Goal: Transaction & Acquisition: Purchase product/service

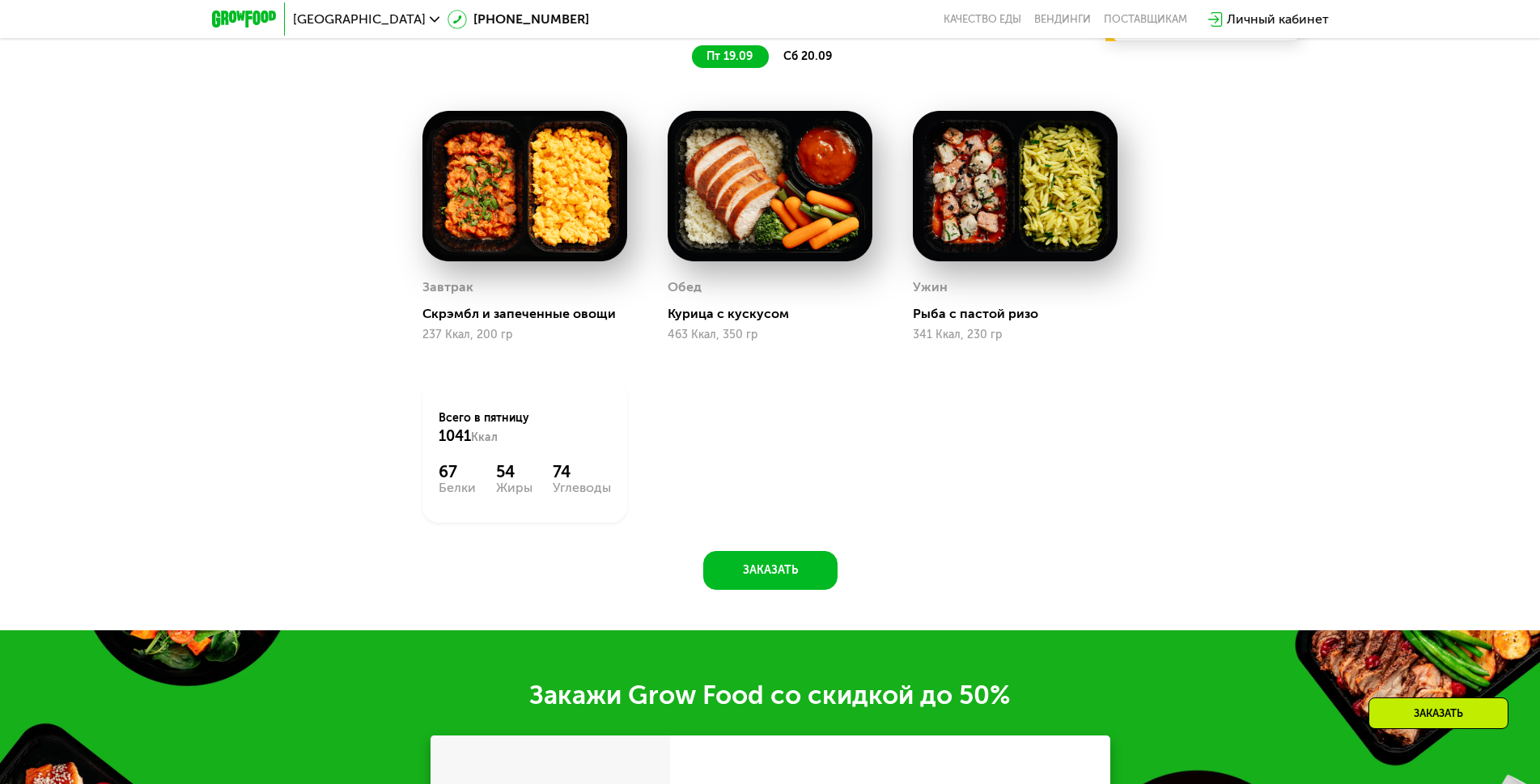
scroll to position [1294, 0]
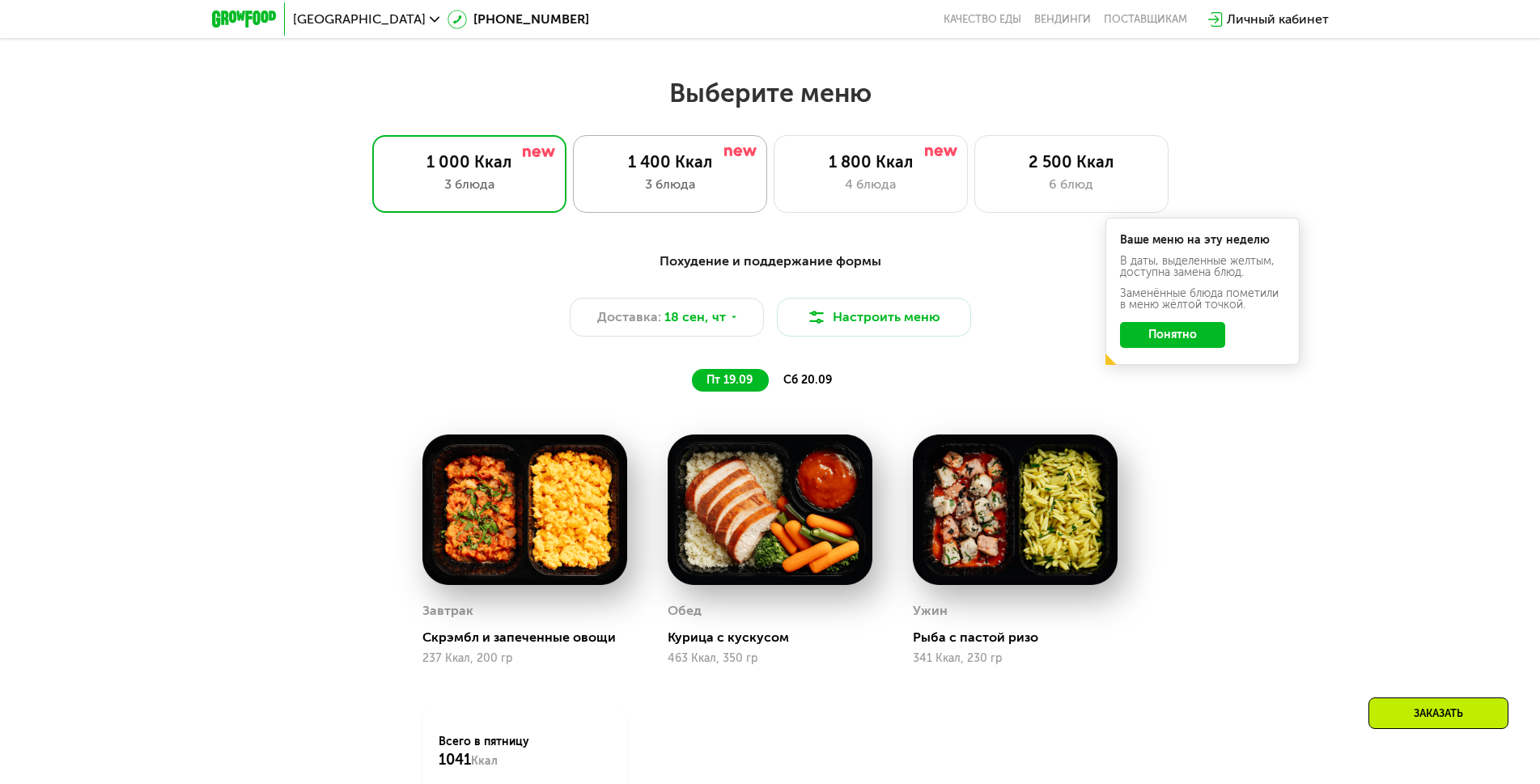
click at [628, 190] on div "3 блюда" at bounding box center [670, 184] width 160 height 19
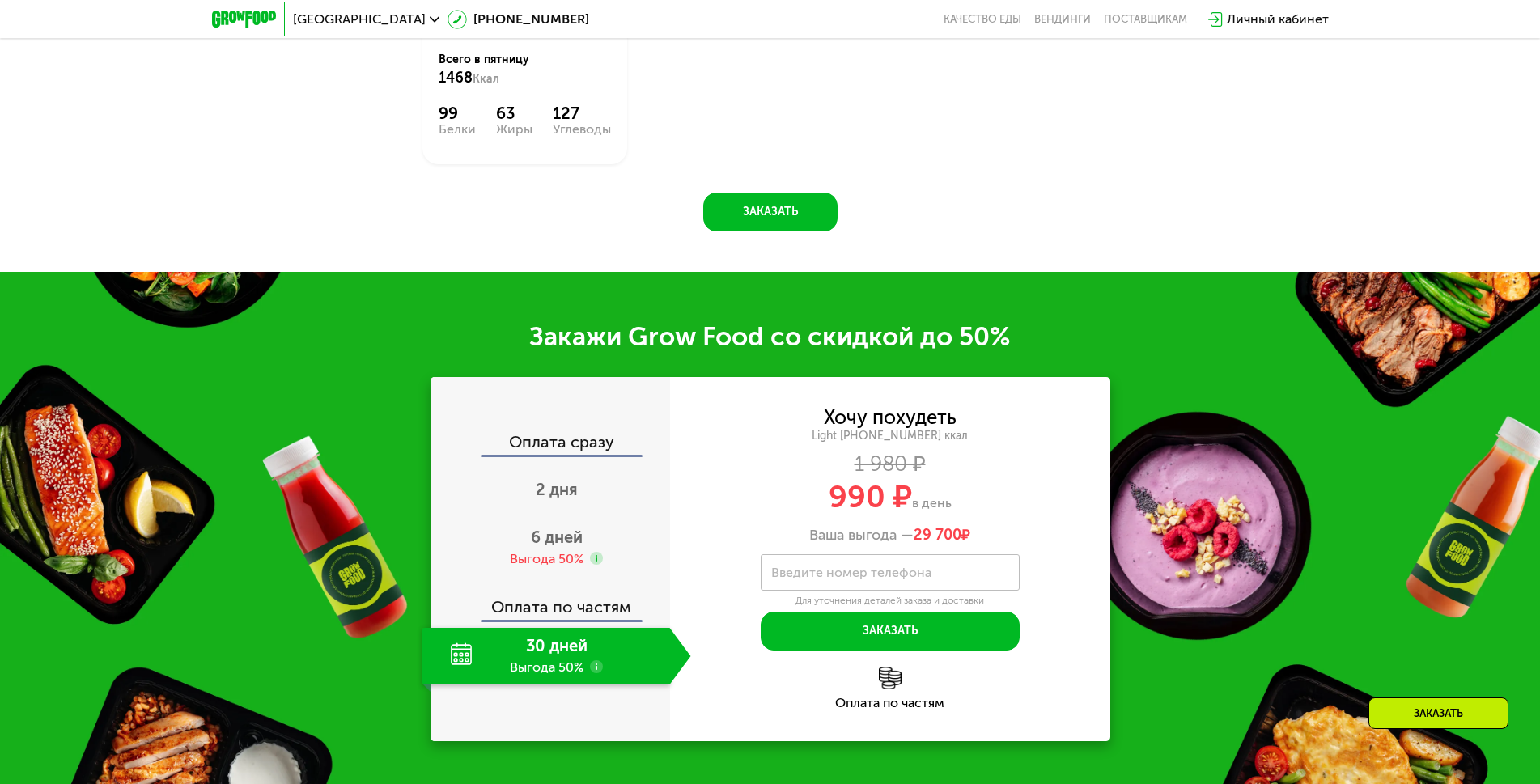
scroll to position [1942, 0]
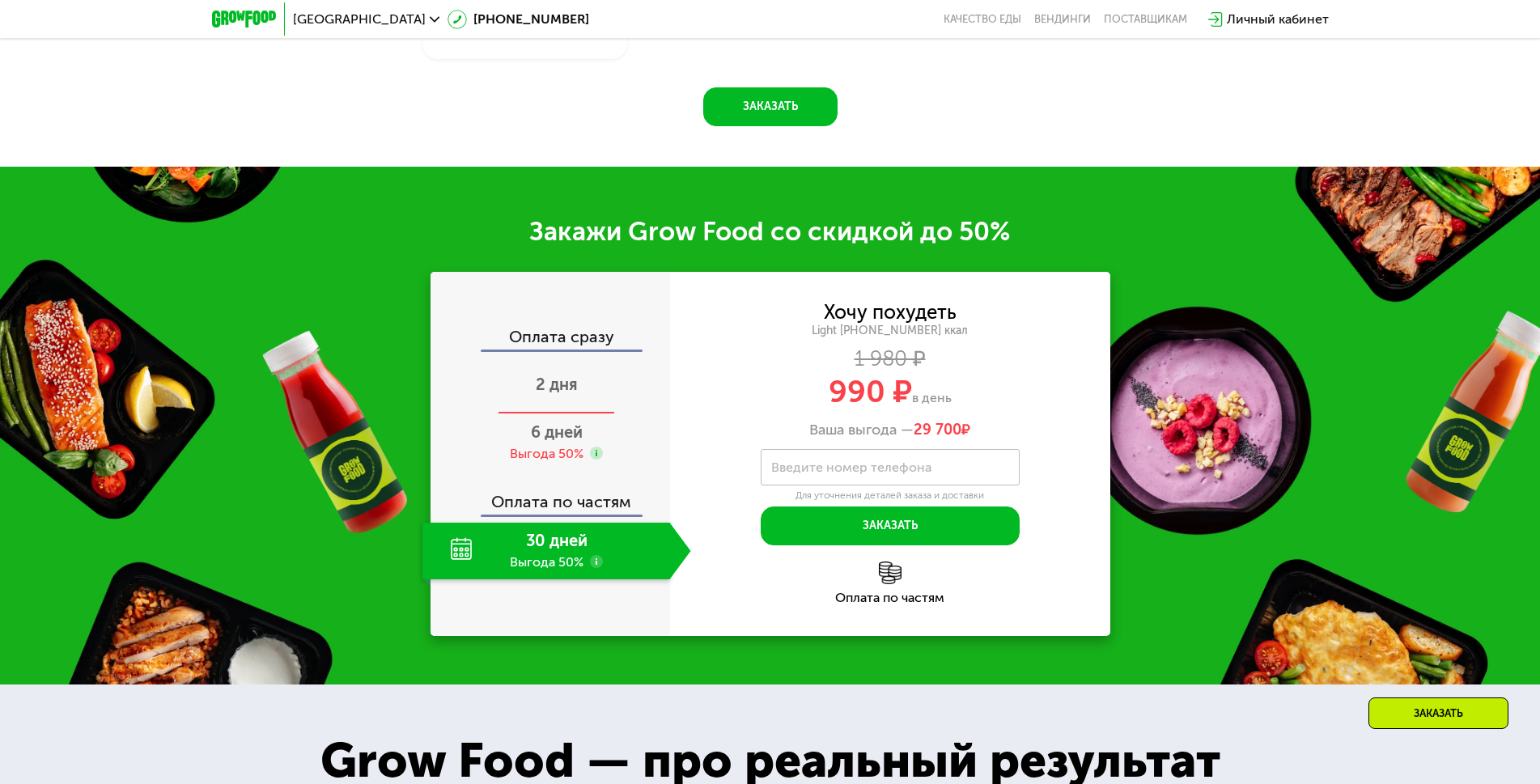
click at [573, 394] on span "2 дня" at bounding box center [556, 384] width 42 height 19
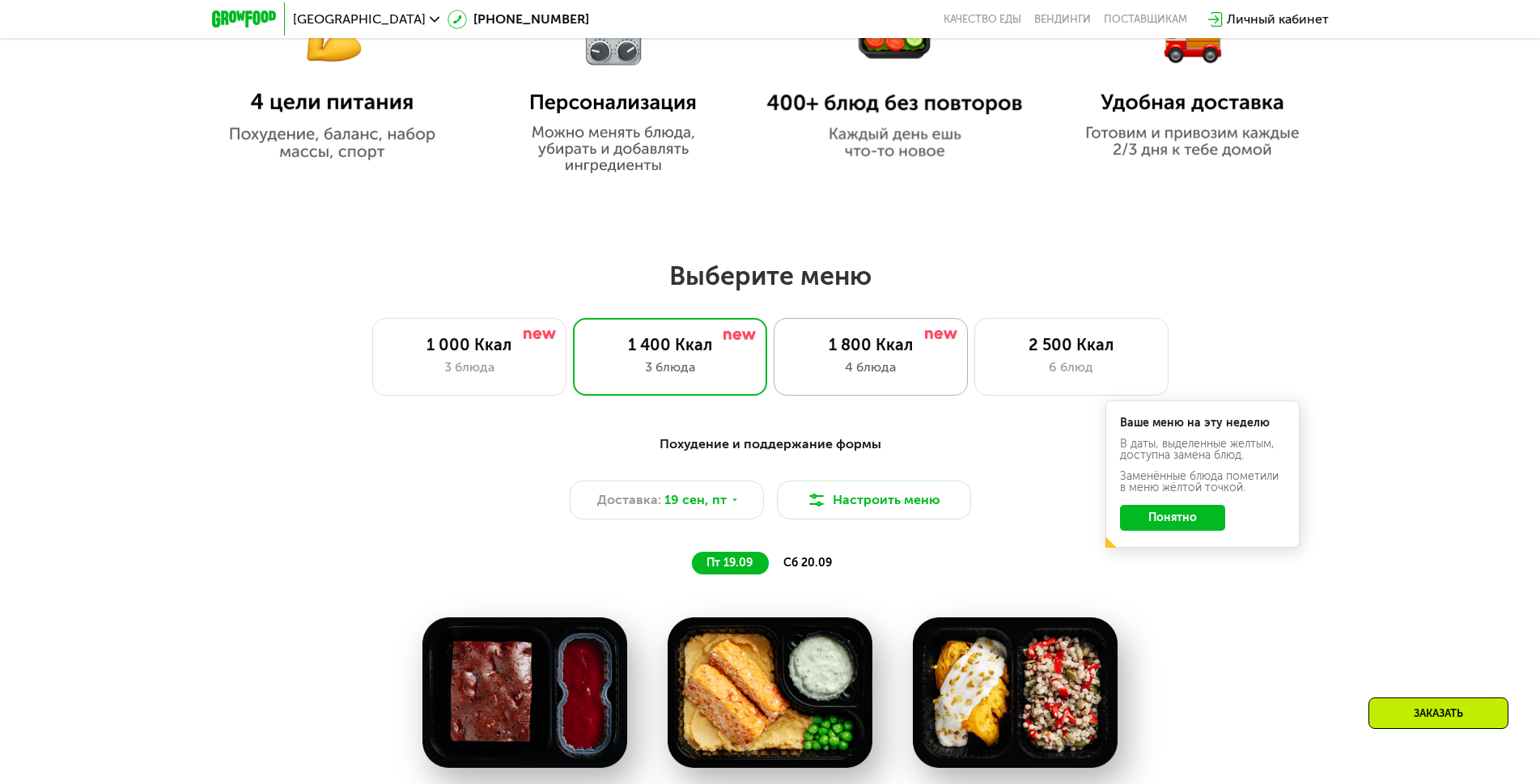
scroll to position [1052, 0]
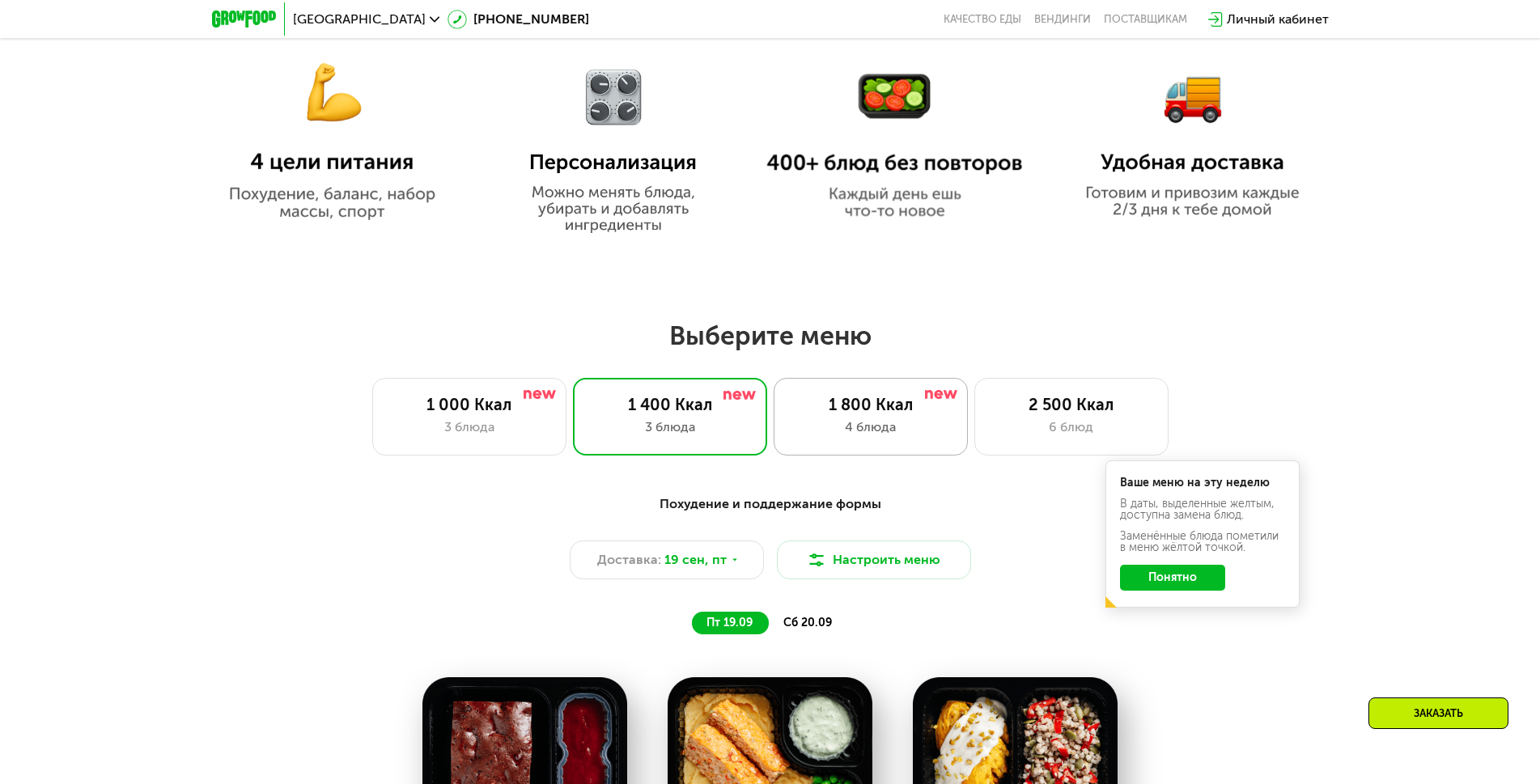
click at [886, 395] on div "1 800 Ккал 4 блюда" at bounding box center [870, 416] width 194 height 78
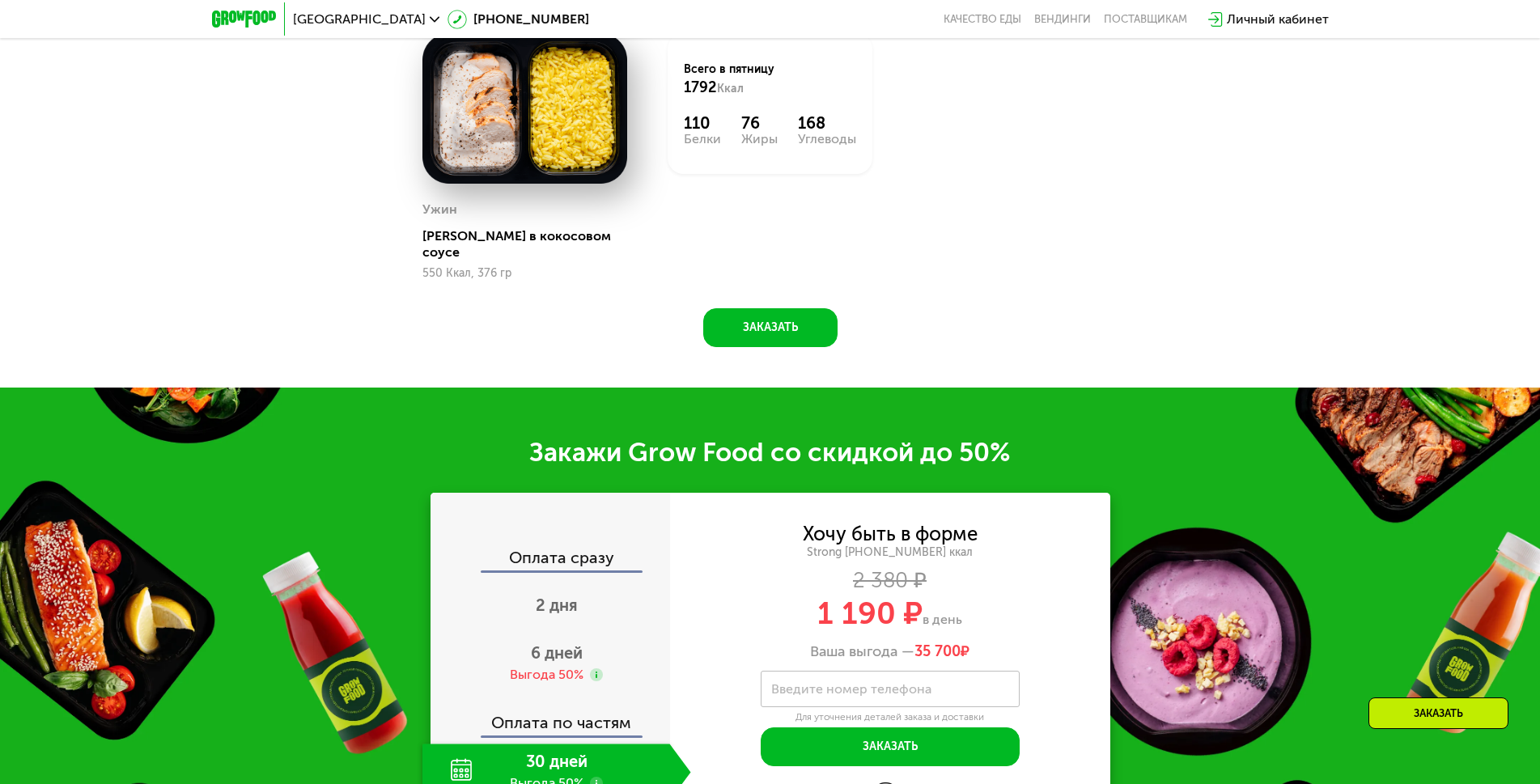
scroll to position [2104, 0]
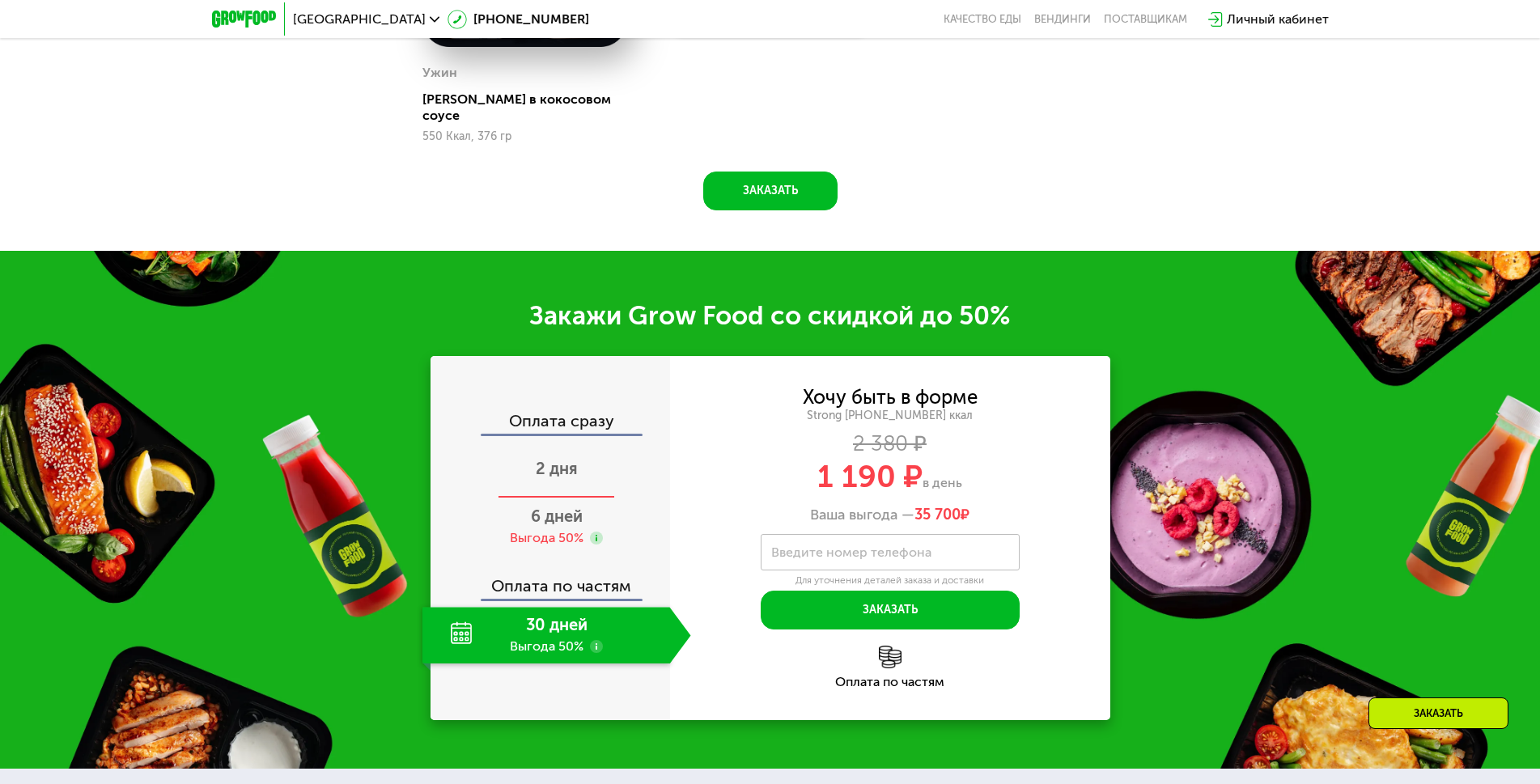
click at [574, 459] on span "2 дня" at bounding box center [556, 469] width 42 height 19
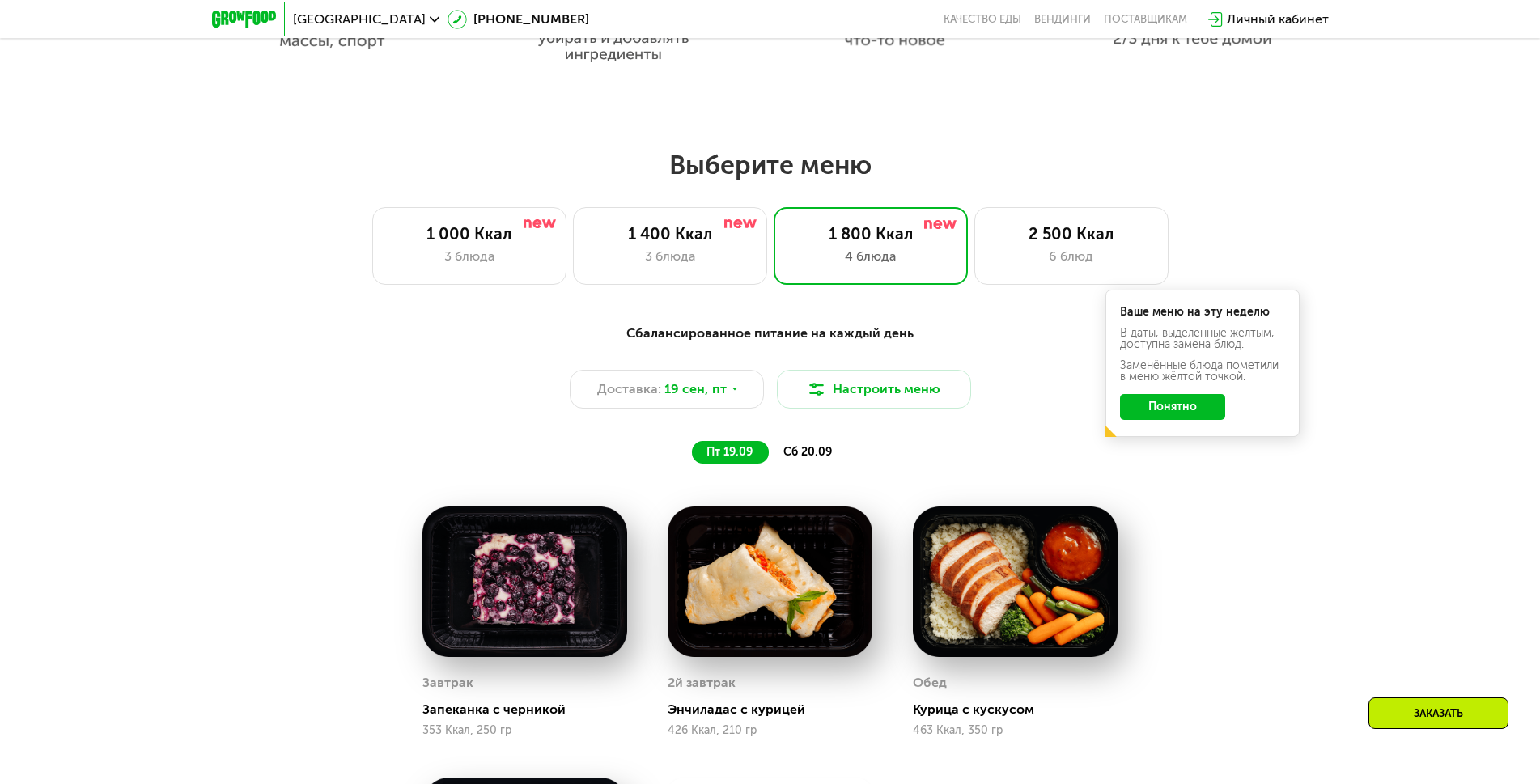
scroll to position [1132, 0]
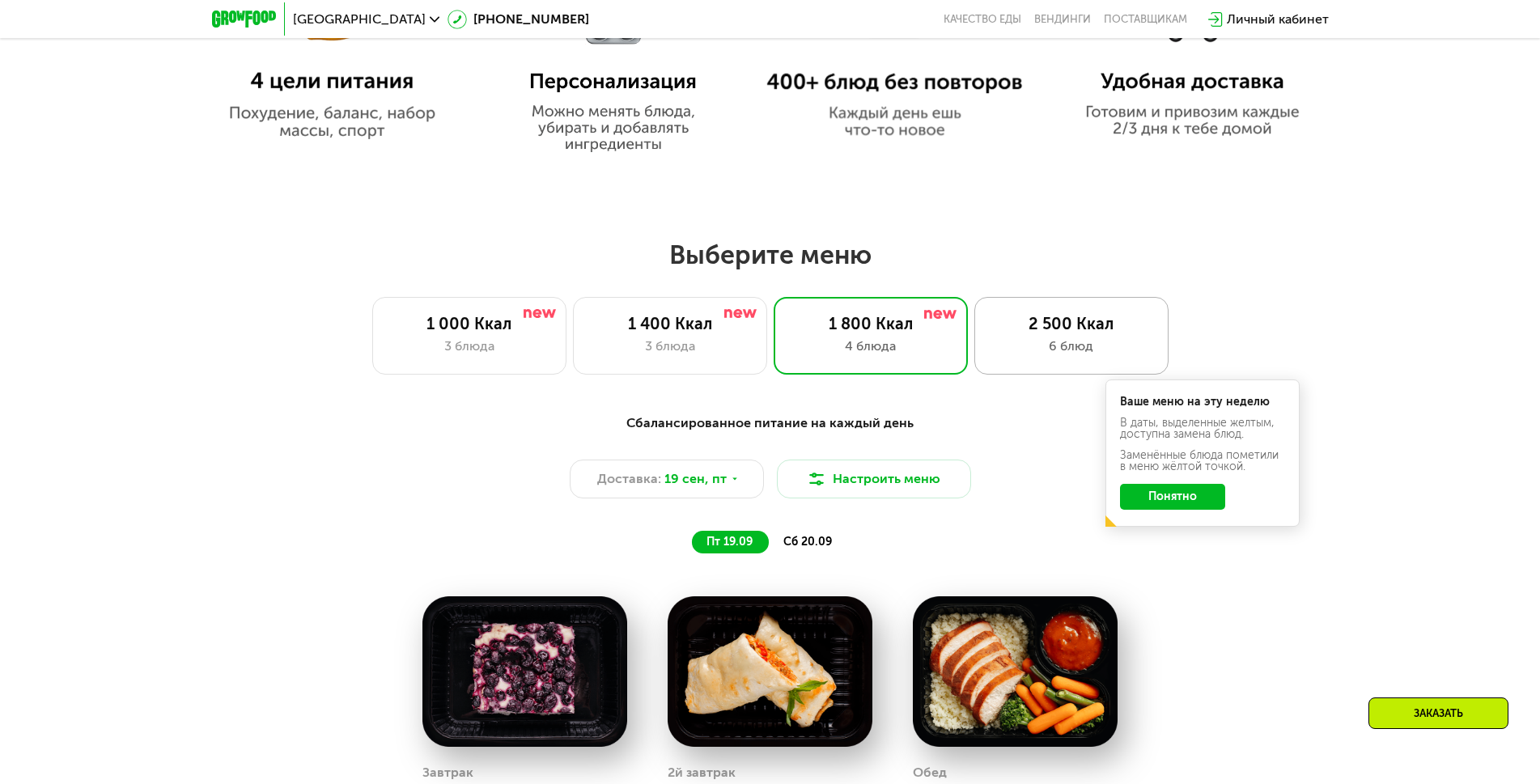
click at [1039, 356] on div "6 блюд" at bounding box center [1070, 346] width 160 height 19
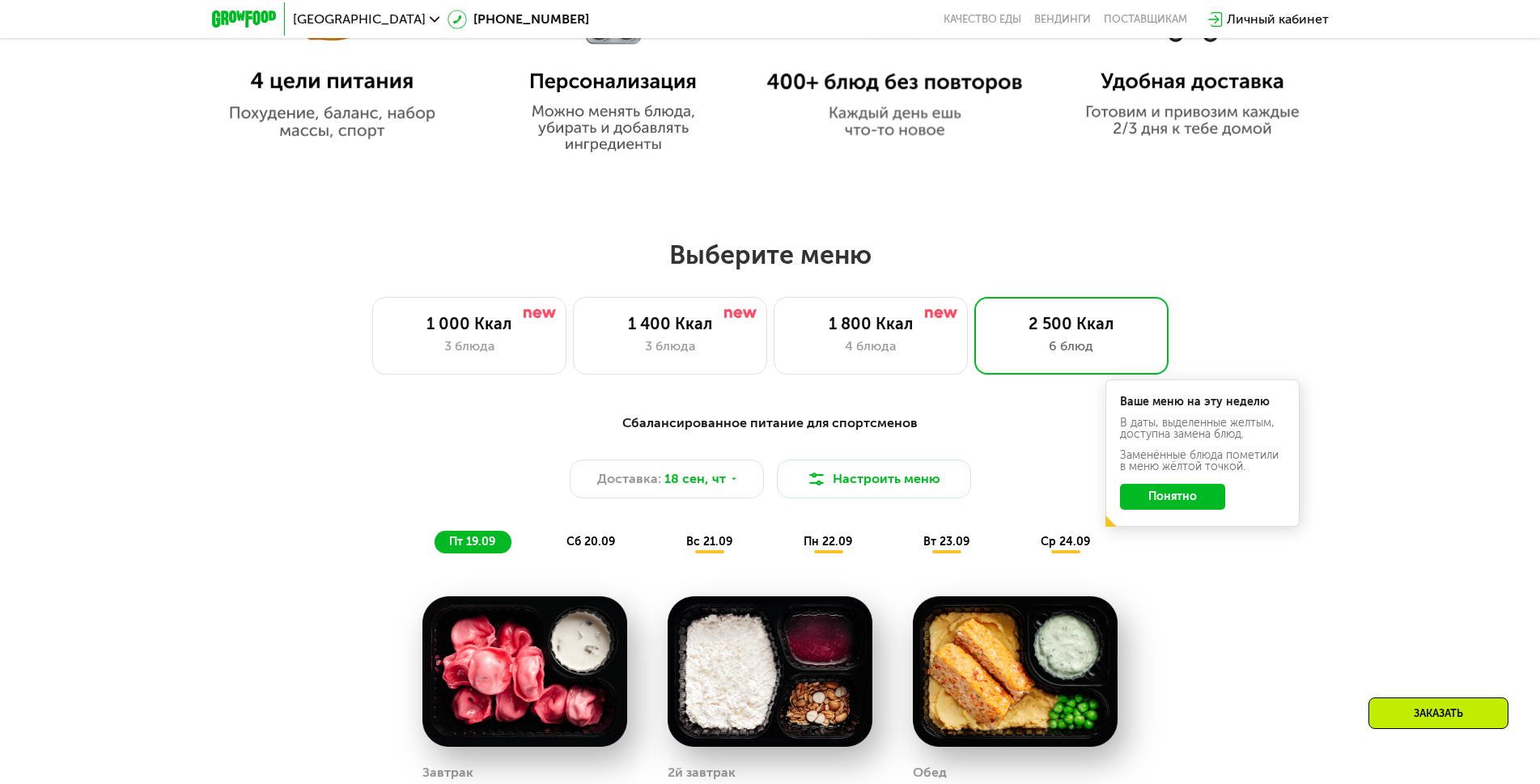
click at [1178, 506] on button "Понятно" at bounding box center [1172, 497] width 105 height 26
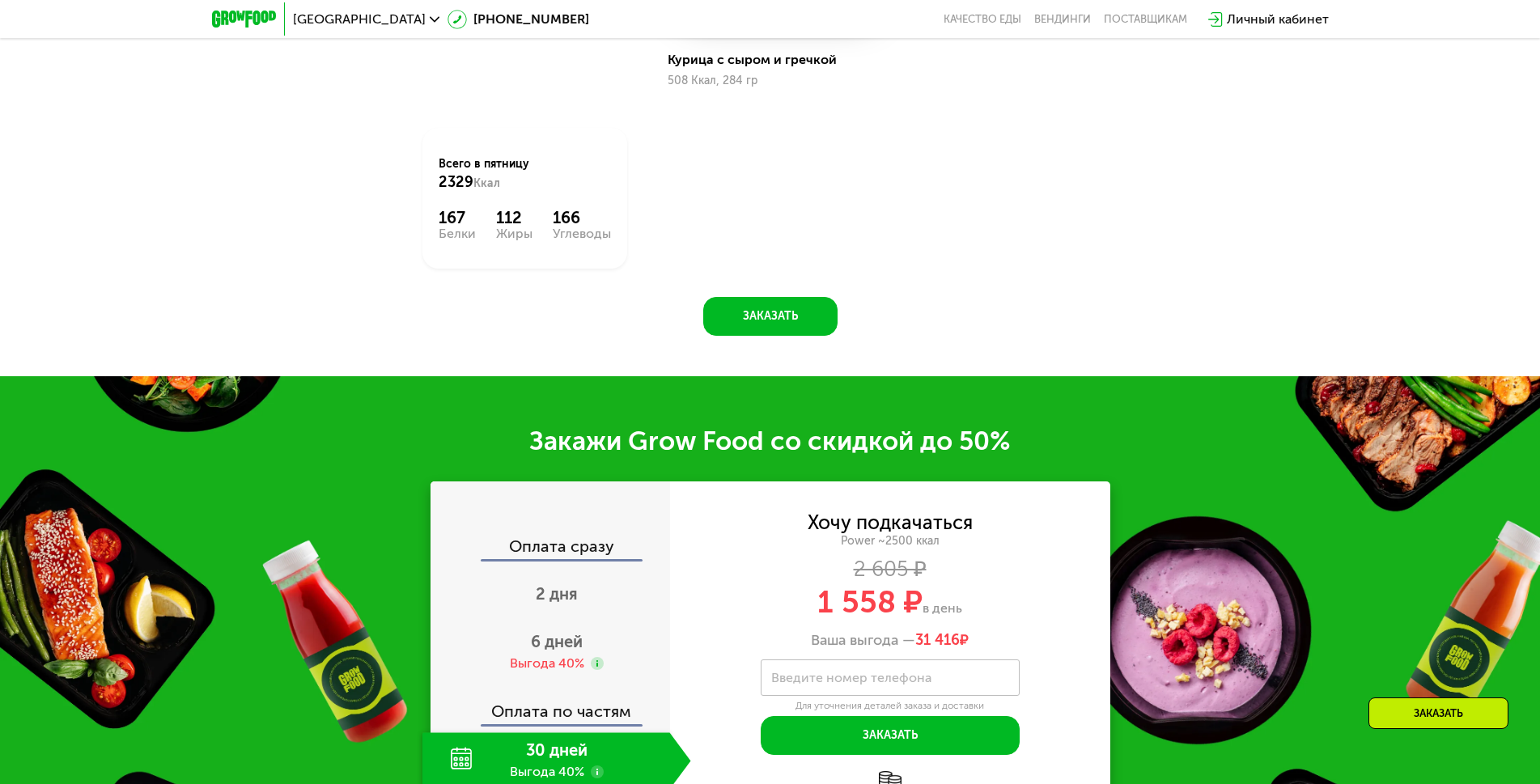
scroll to position [2266, 0]
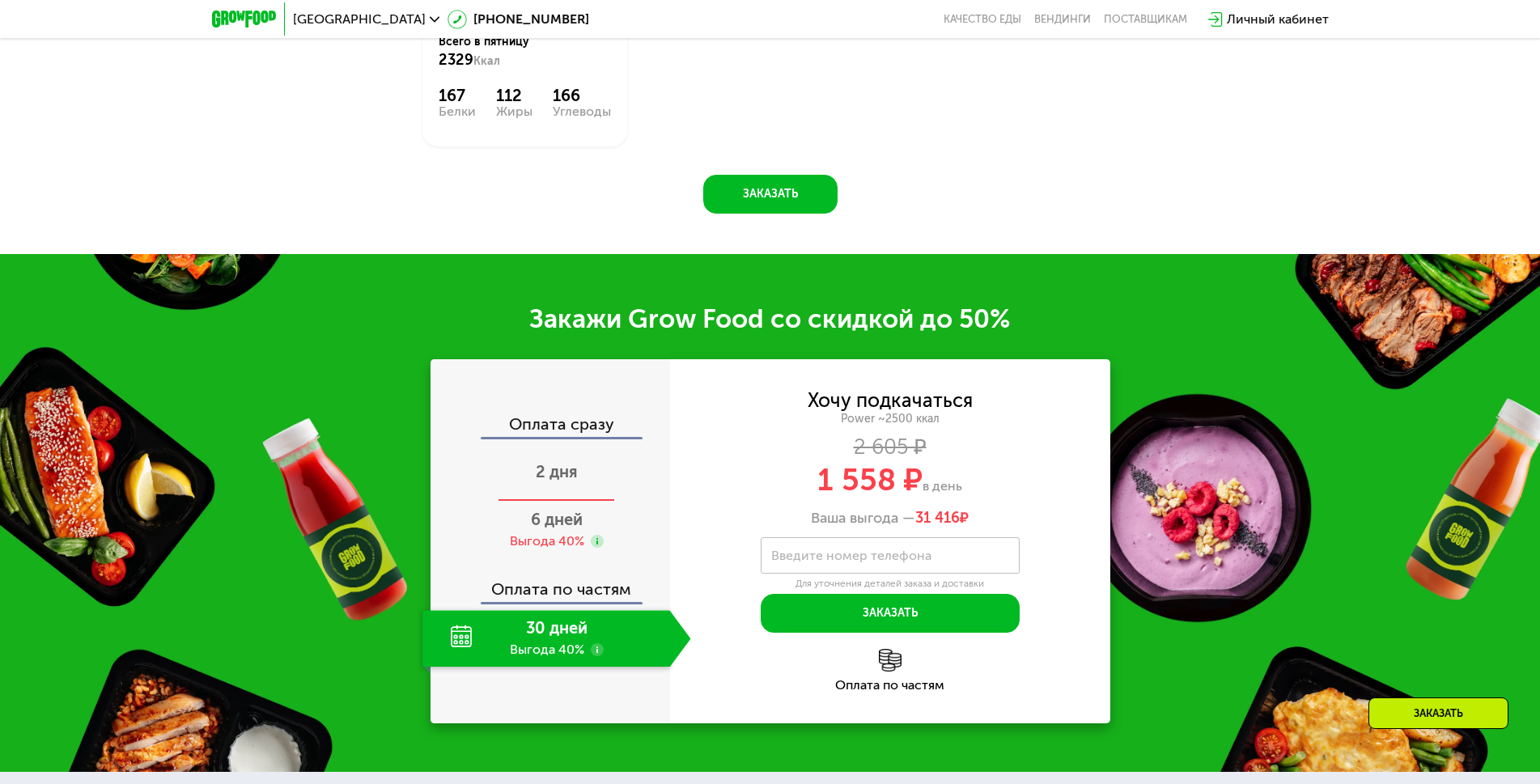
click at [552, 481] on span "2 дня" at bounding box center [556, 472] width 42 height 19
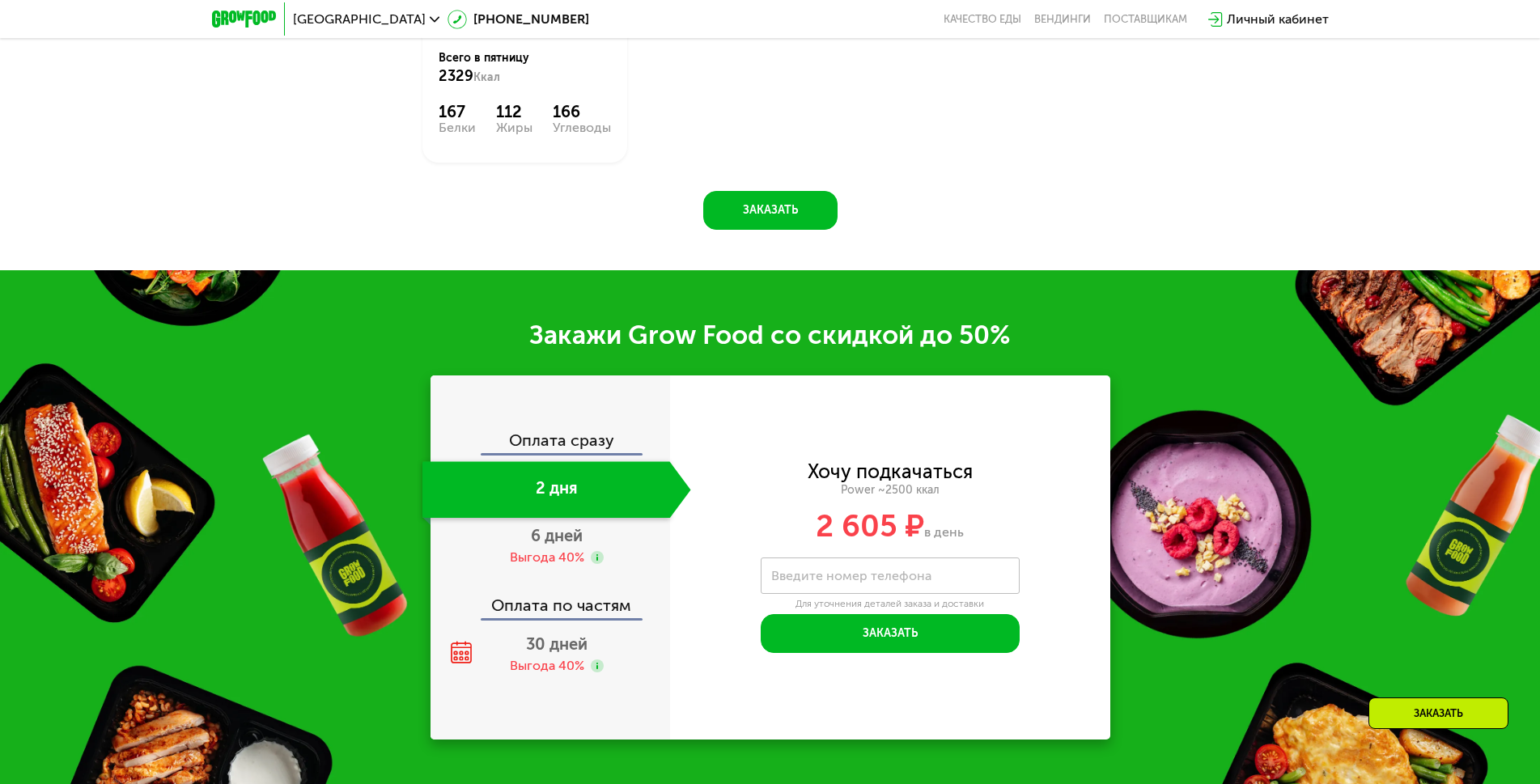
click at [552, 494] on div "2 дня" at bounding box center [545, 489] width 247 height 56
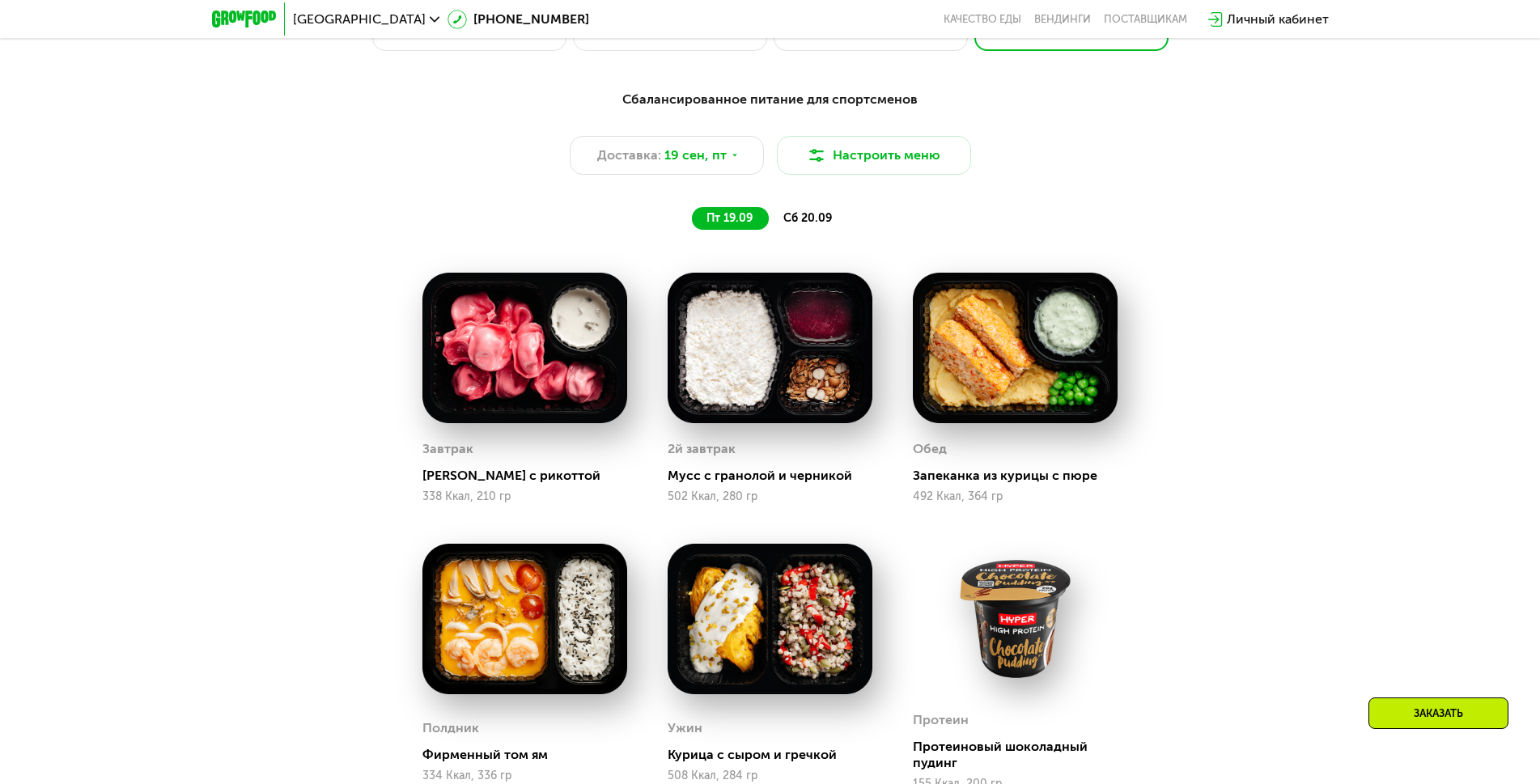
scroll to position [1214, 0]
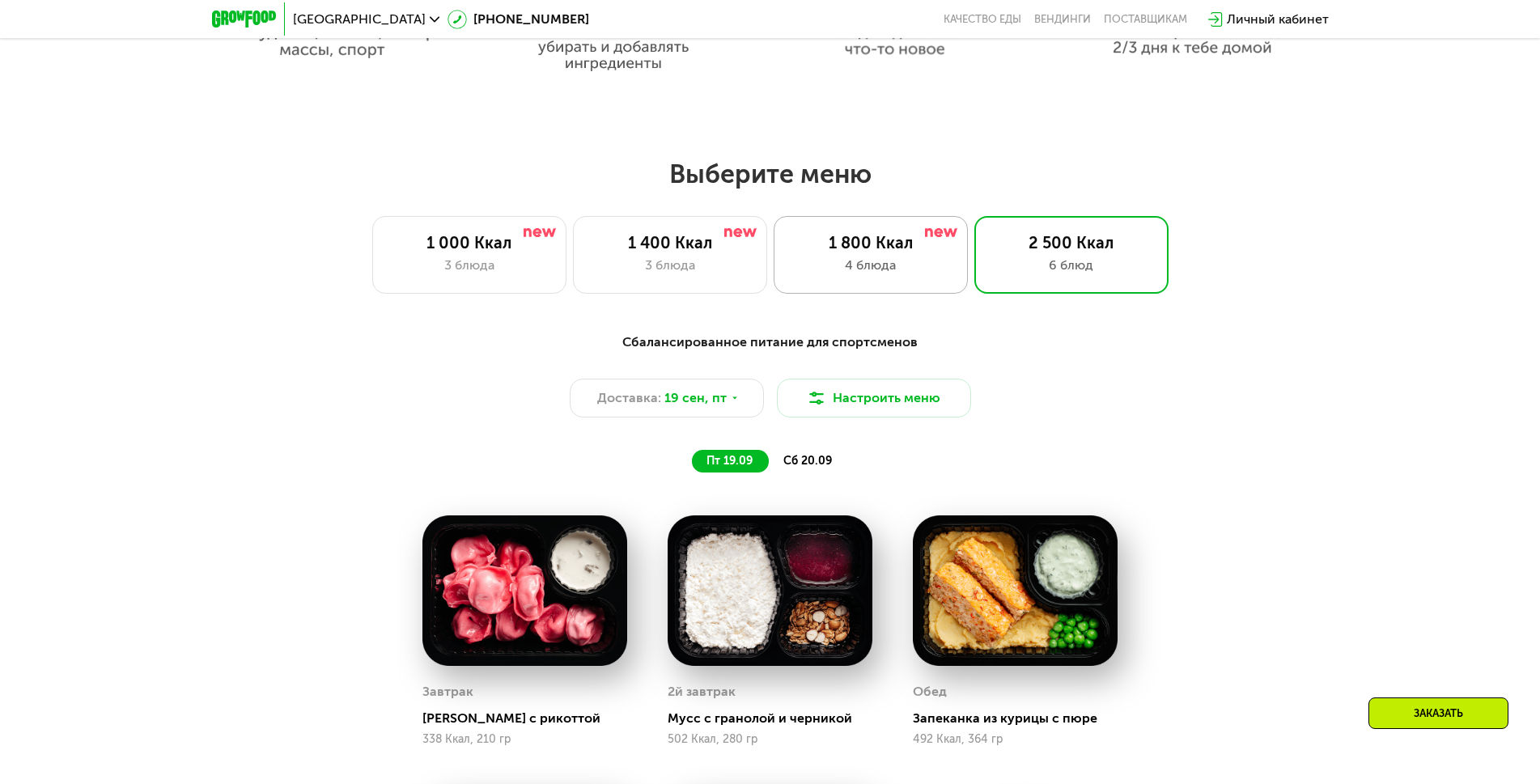
click at [889, 275] on div "4 блюда" at bounding box center [870, 265] width 160 height 19
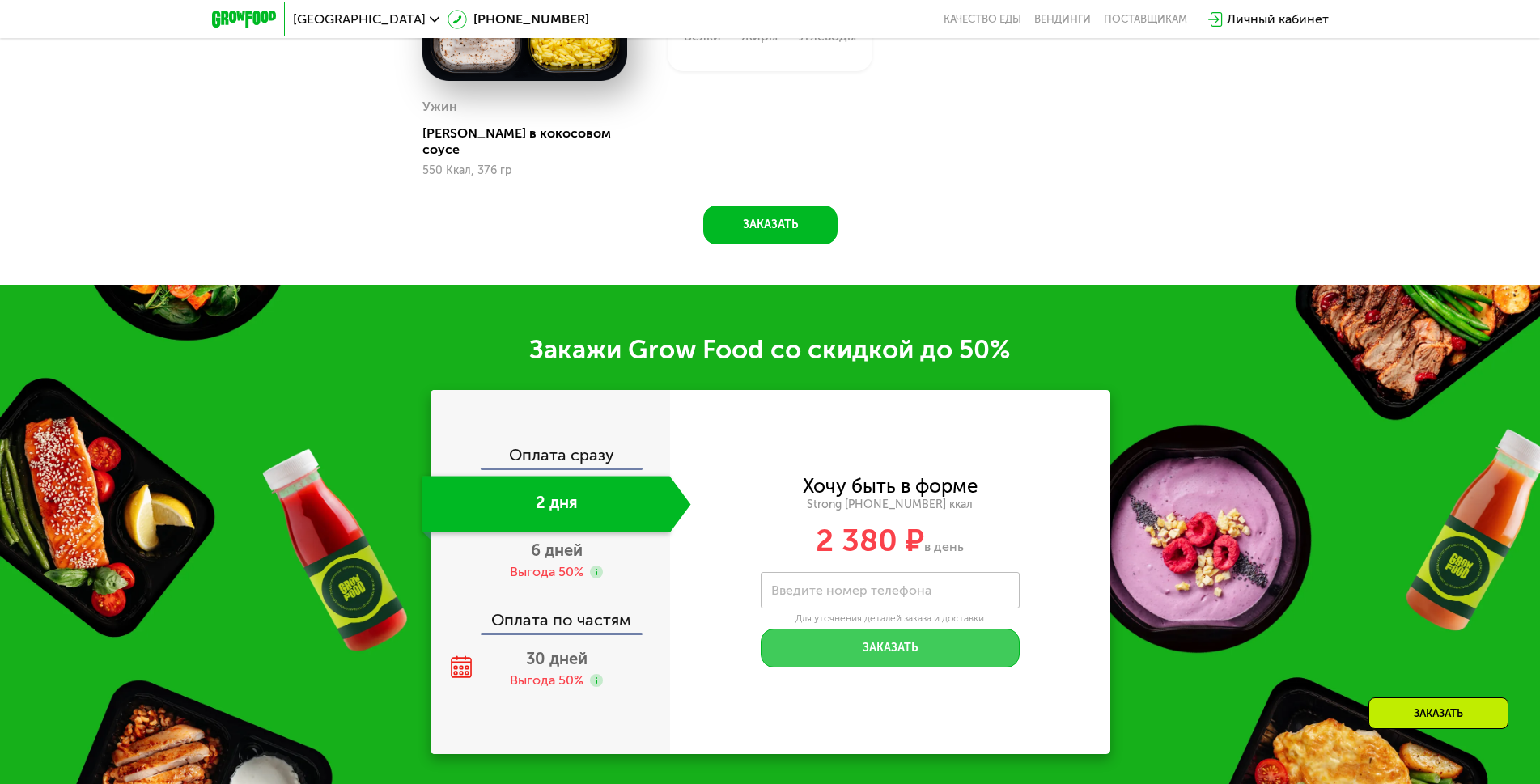
scroll to position [2184, 0]
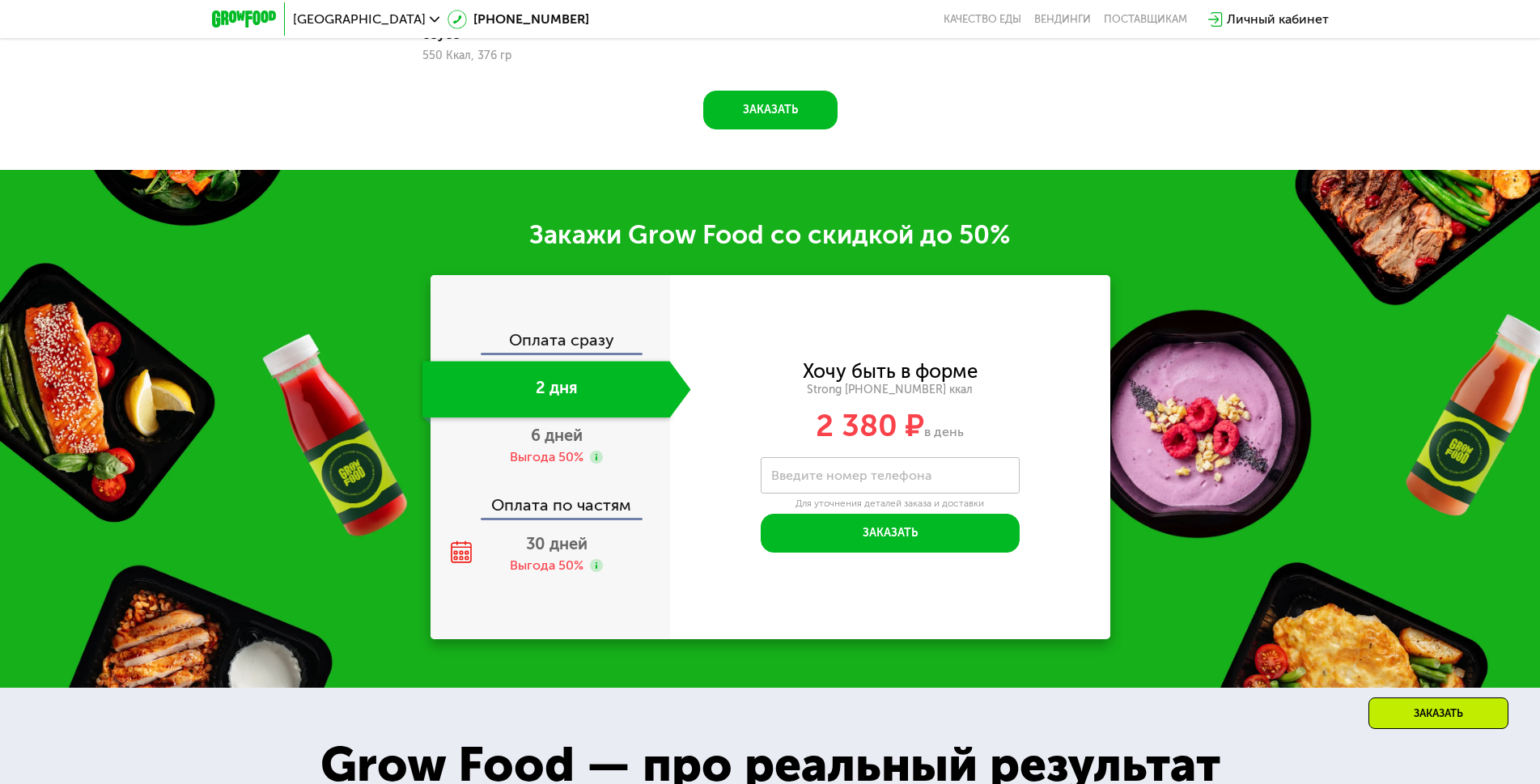
click at [557, 386] on div "2 дня" at bounding box center [545, 389] width 247 height 56
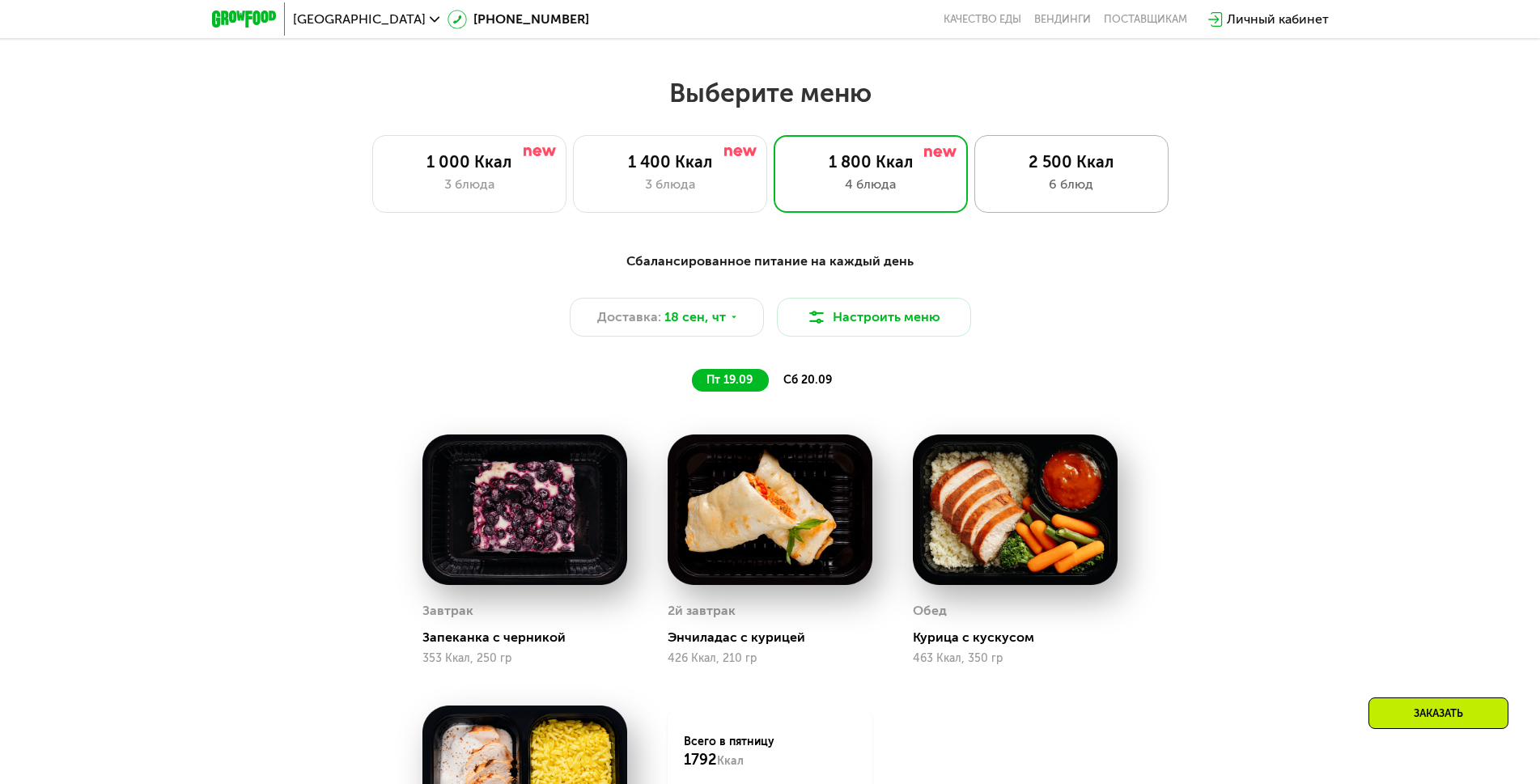
scroll to position [1052, 0]
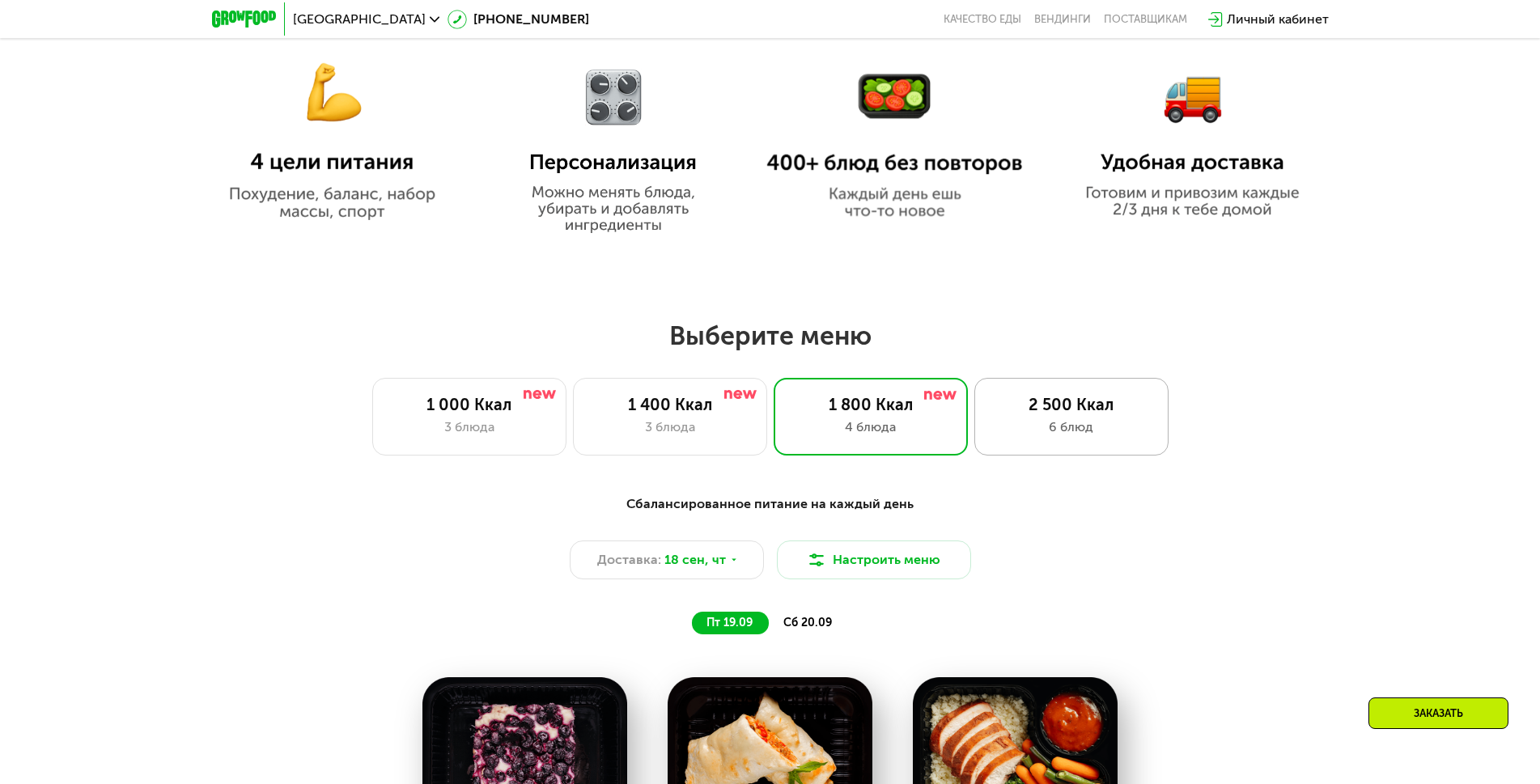
click at [1072, 434] on div "6 блюд" at bounding box center [1070, 427] width 160 height 19
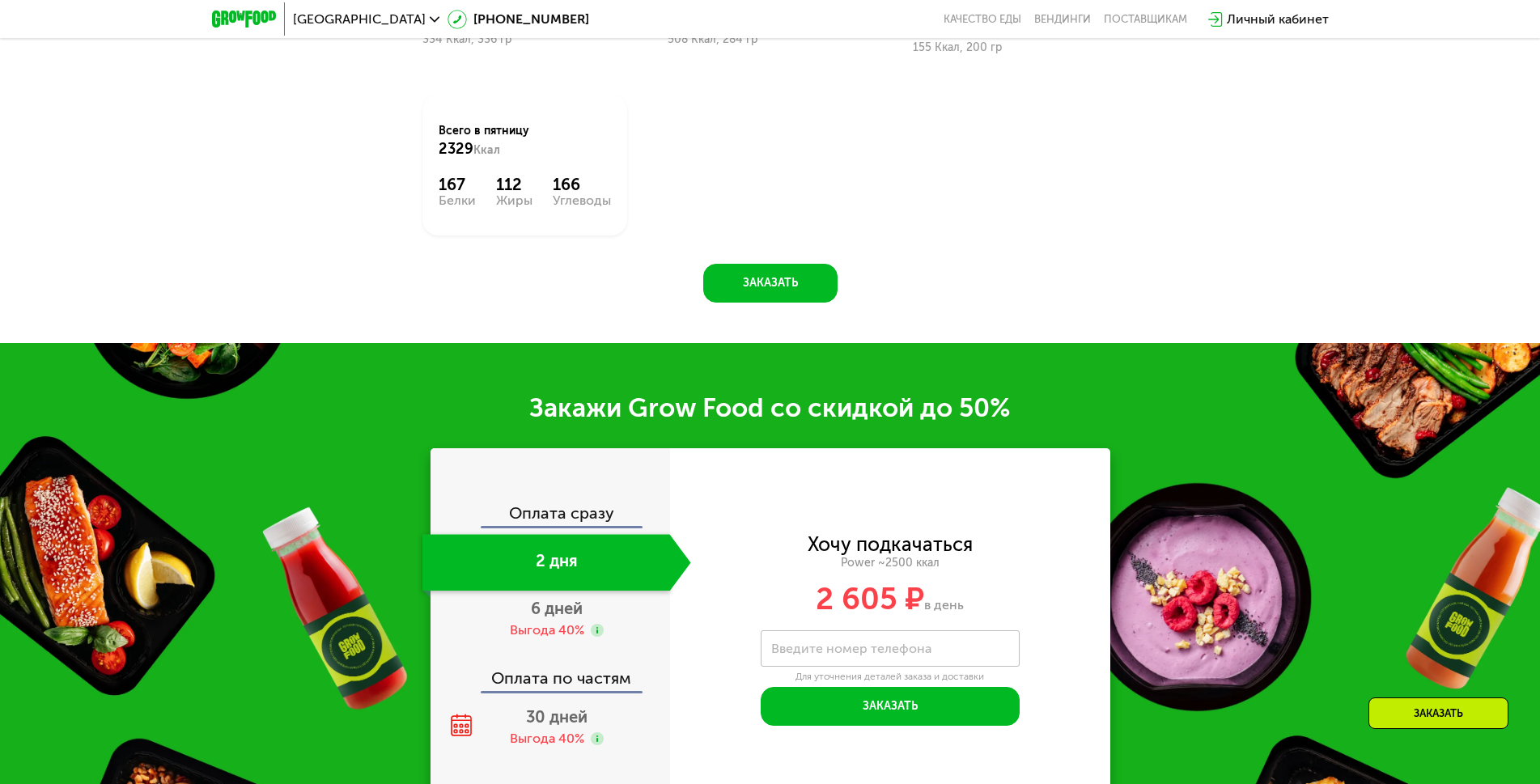
scroll to position [2266, 0]
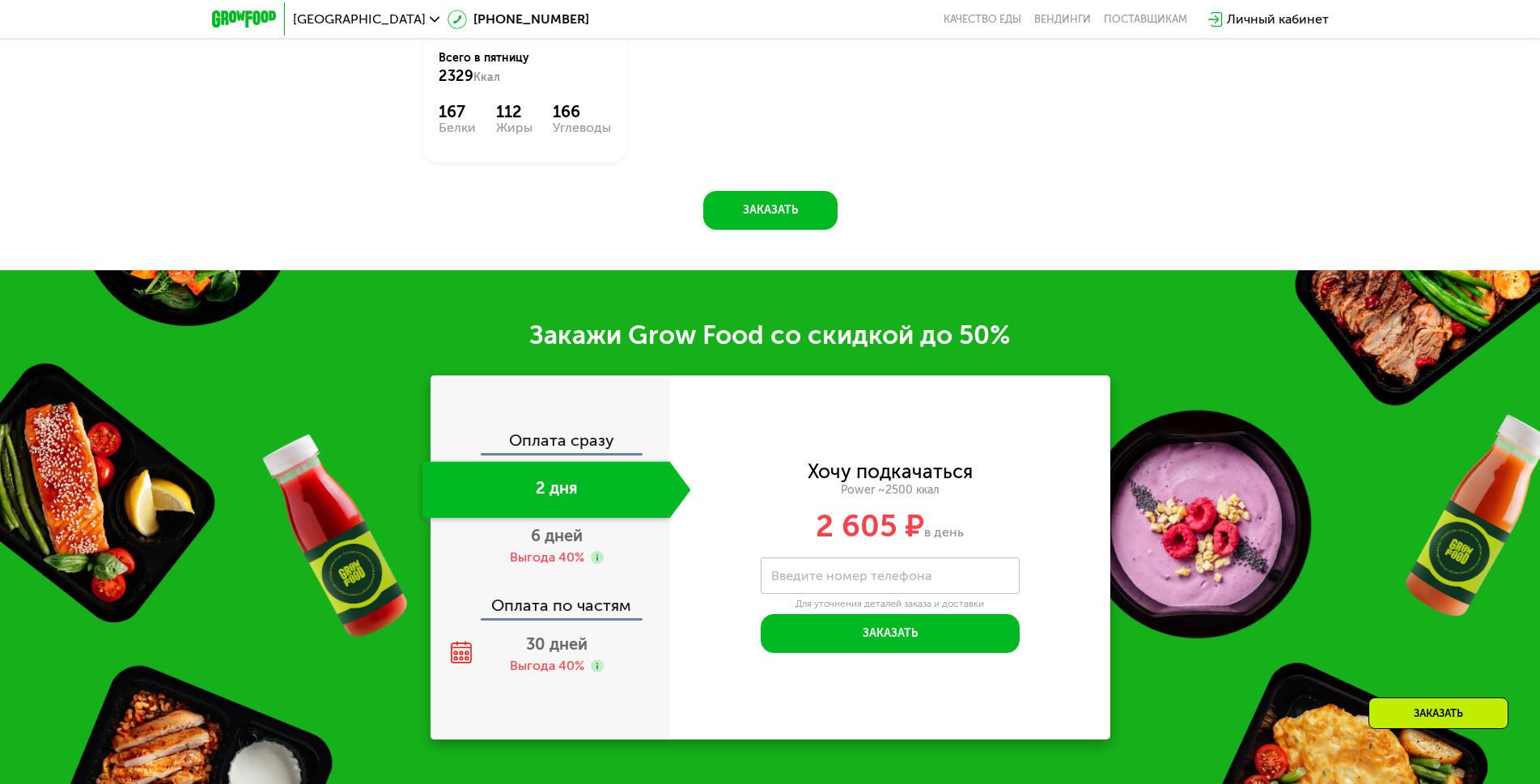
click at [602, 492] on div "2 дня" at bounding box center [545, 489] width 247 height 56
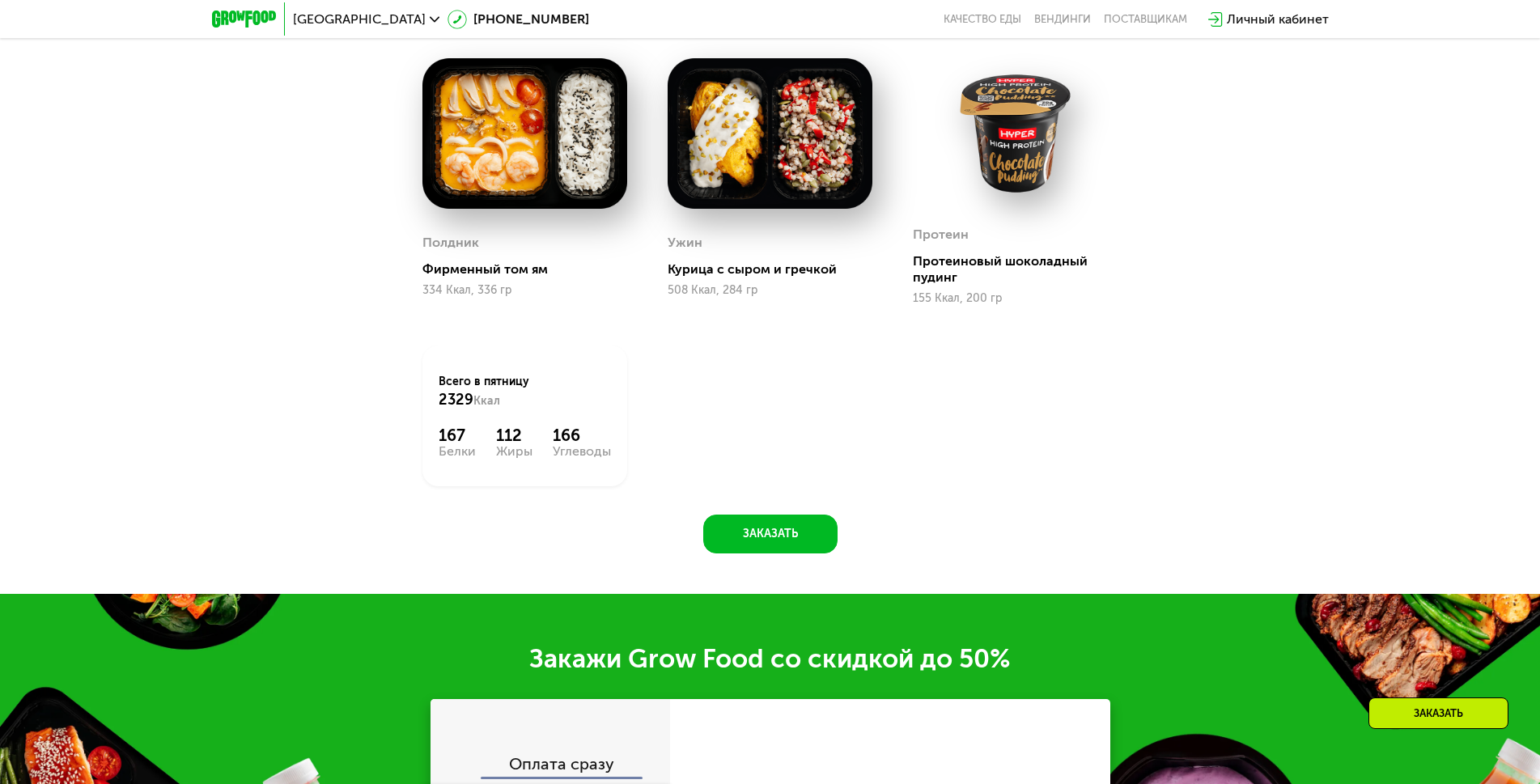
scroll to position [1618, 0]
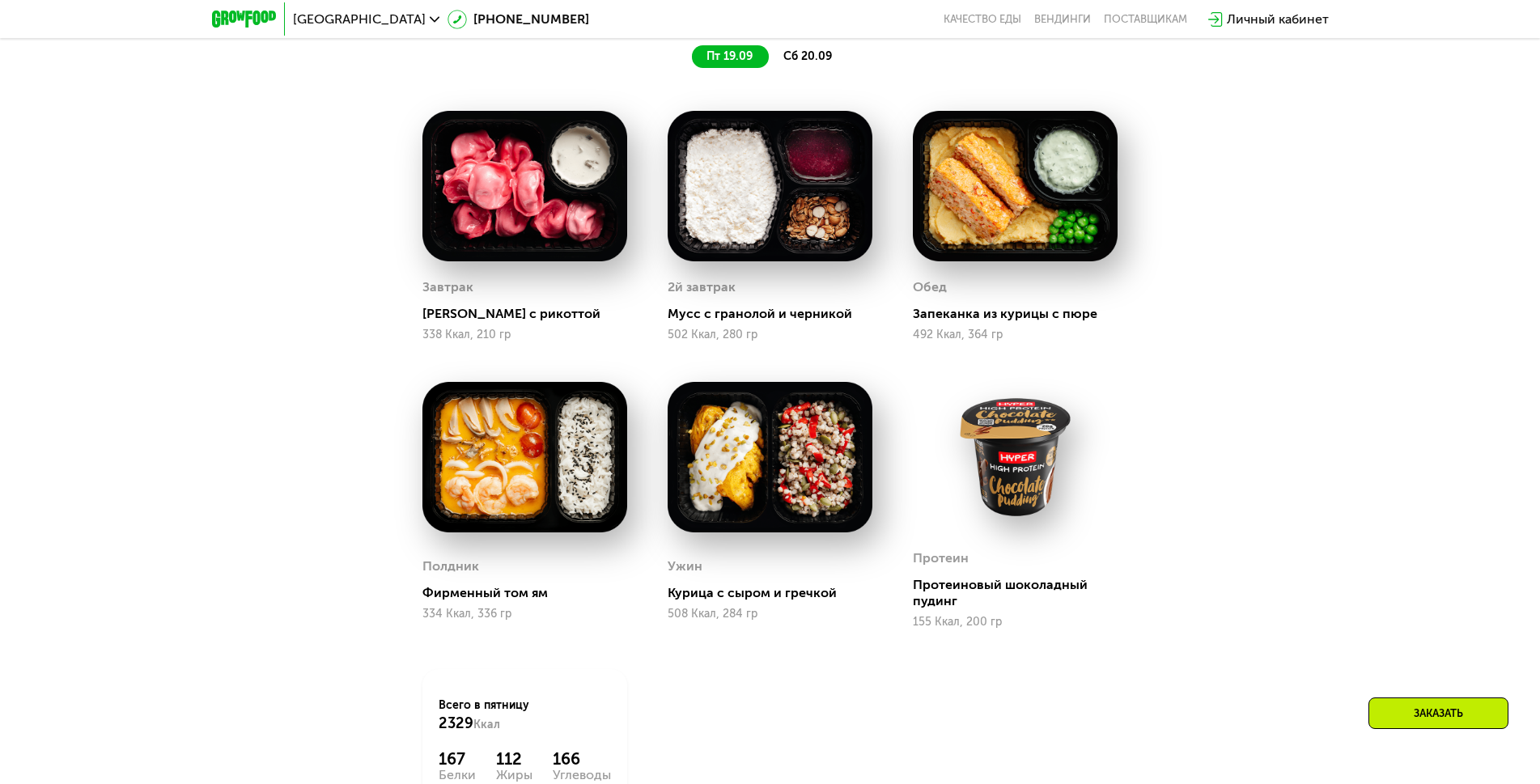
click at [817, 61] on span "сб 20.09" at bounding box center [807, 56] width 49 height 14
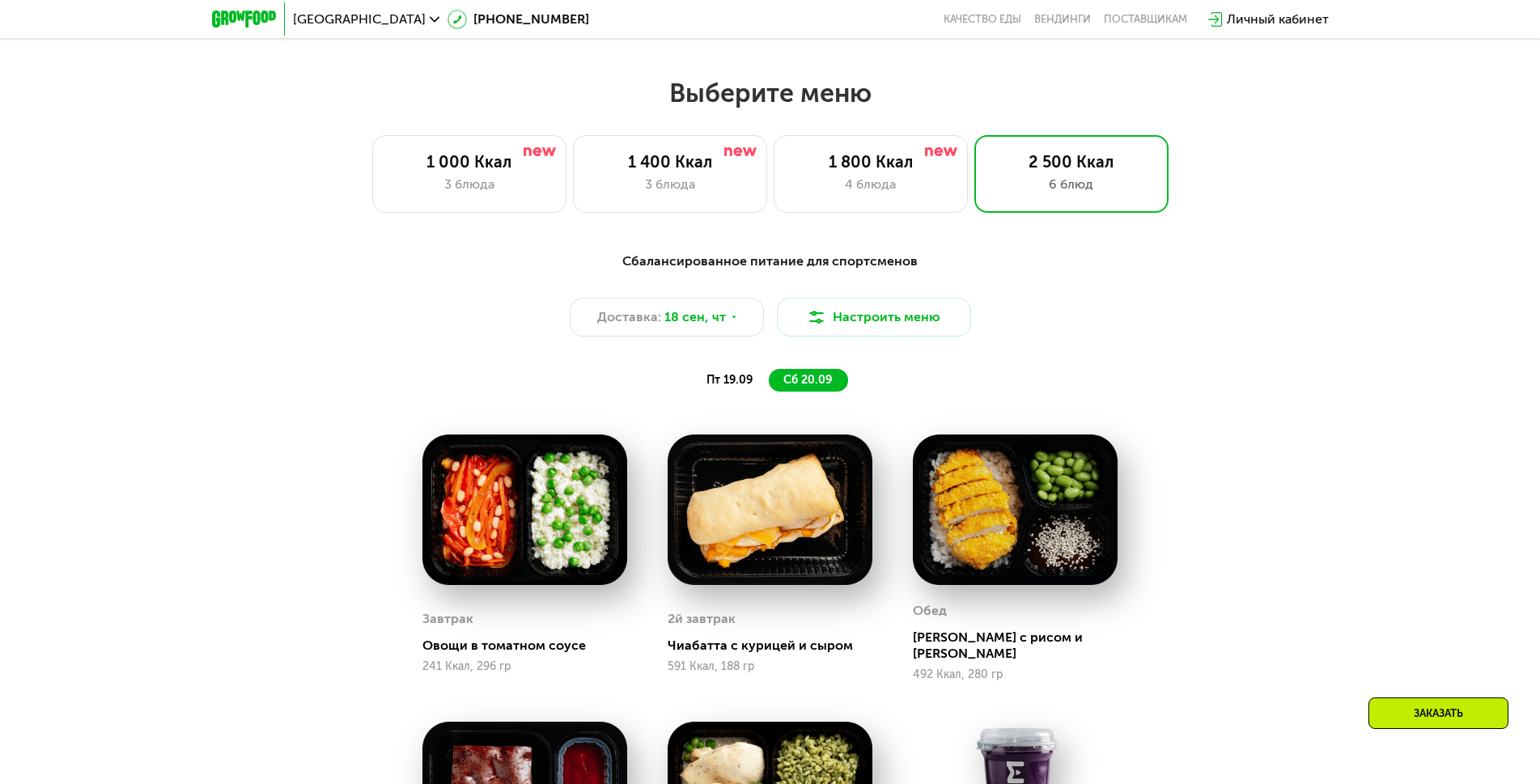
scroll to position [1537, 0]
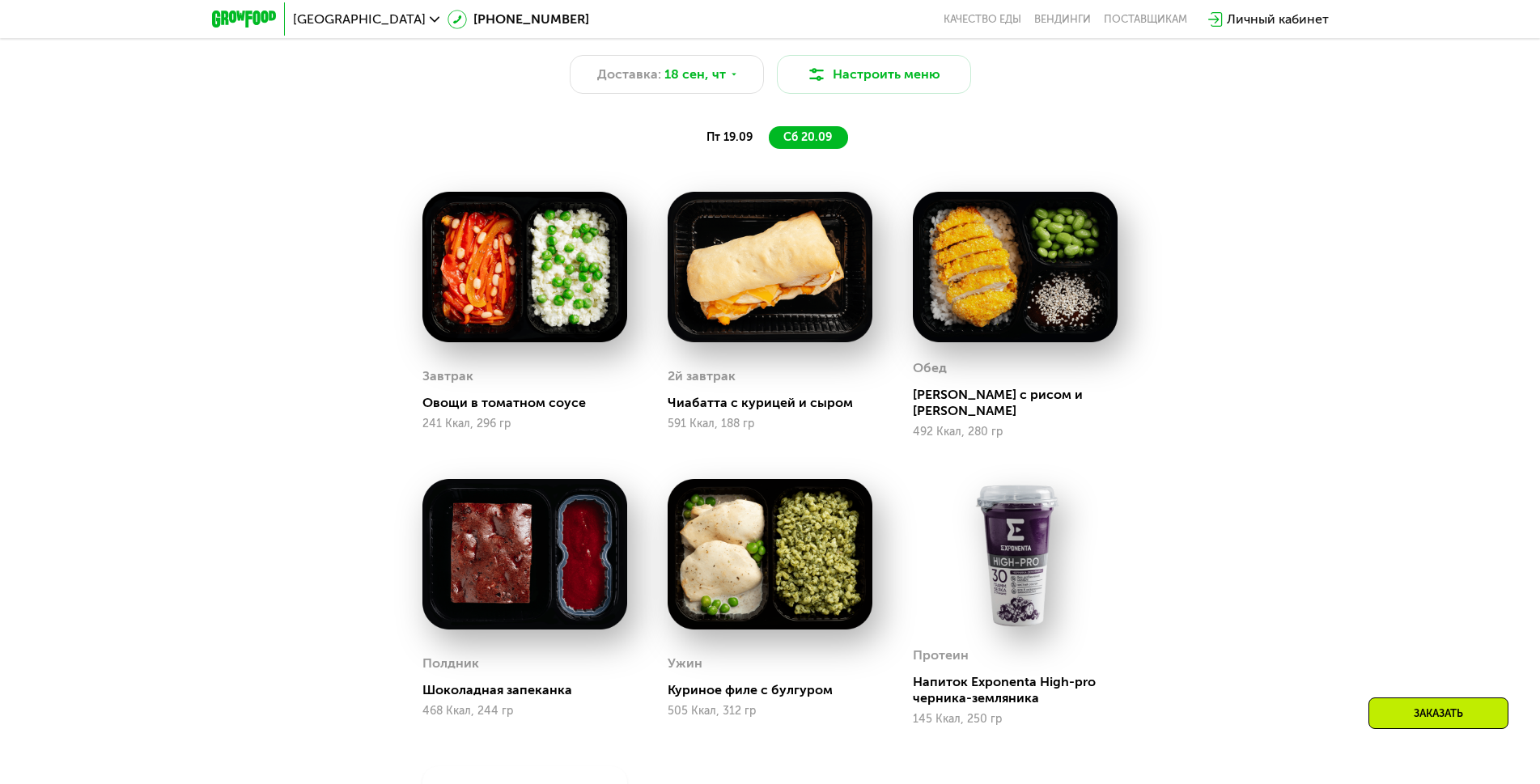
click at [713, 144] on span "пт 19.09" at bounding box center [730, 137] width 47 height 14
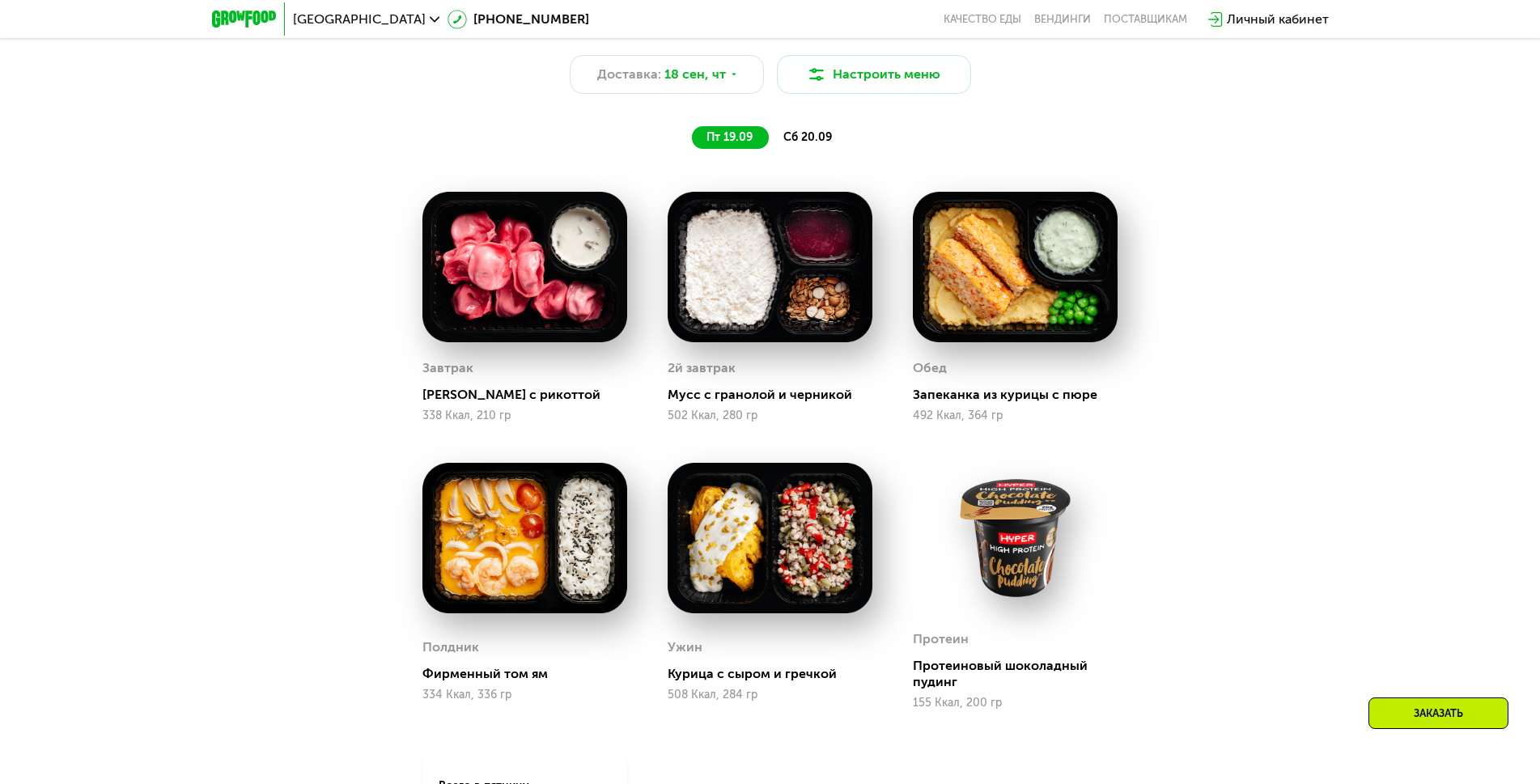
click at [788, 144] on span "сб 20.09" at bounding box center [807, 137] width 49 height 14
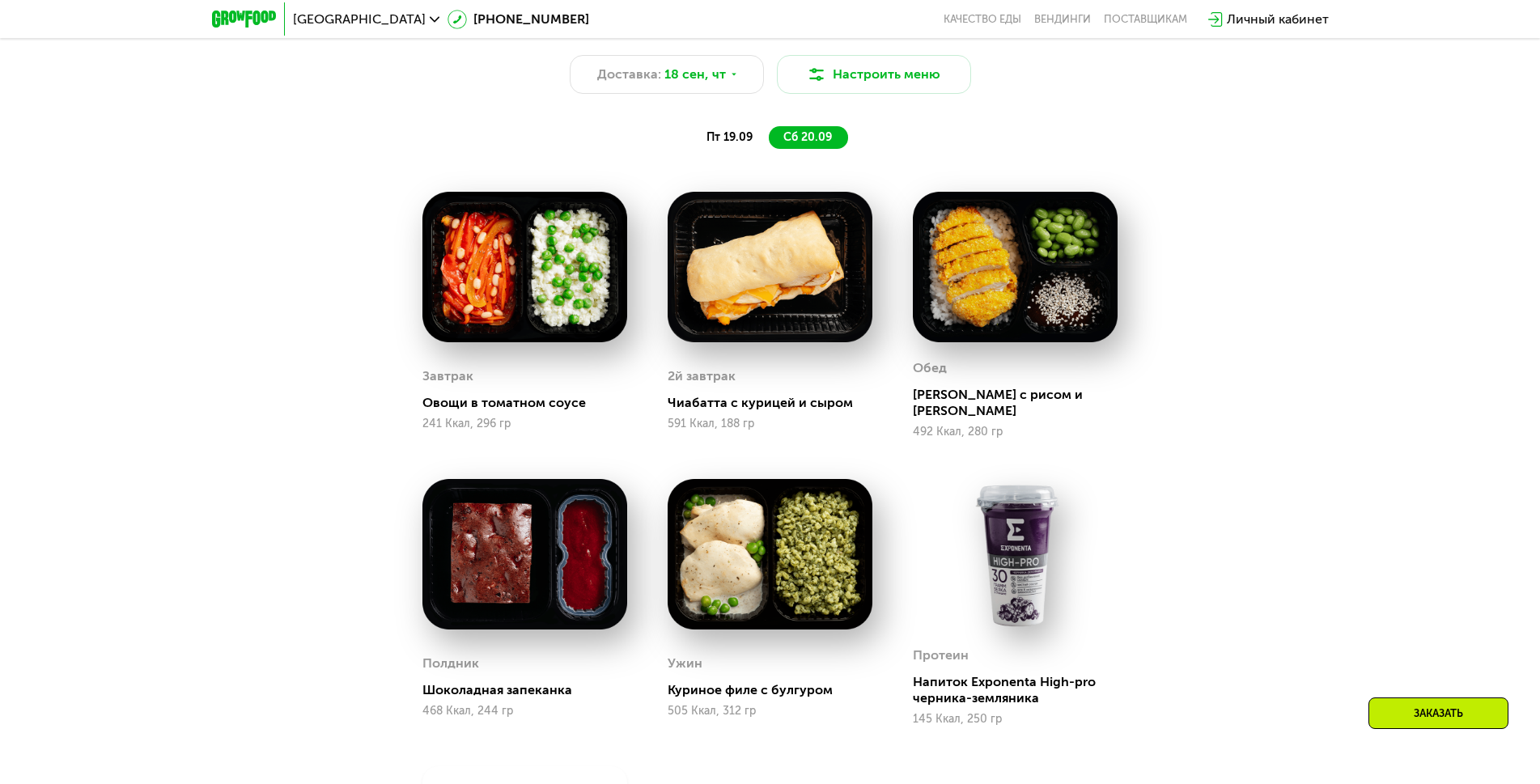
click at [739, 144] on span "пт 19.09" at bounding box center [730, 137] width 47 height 14
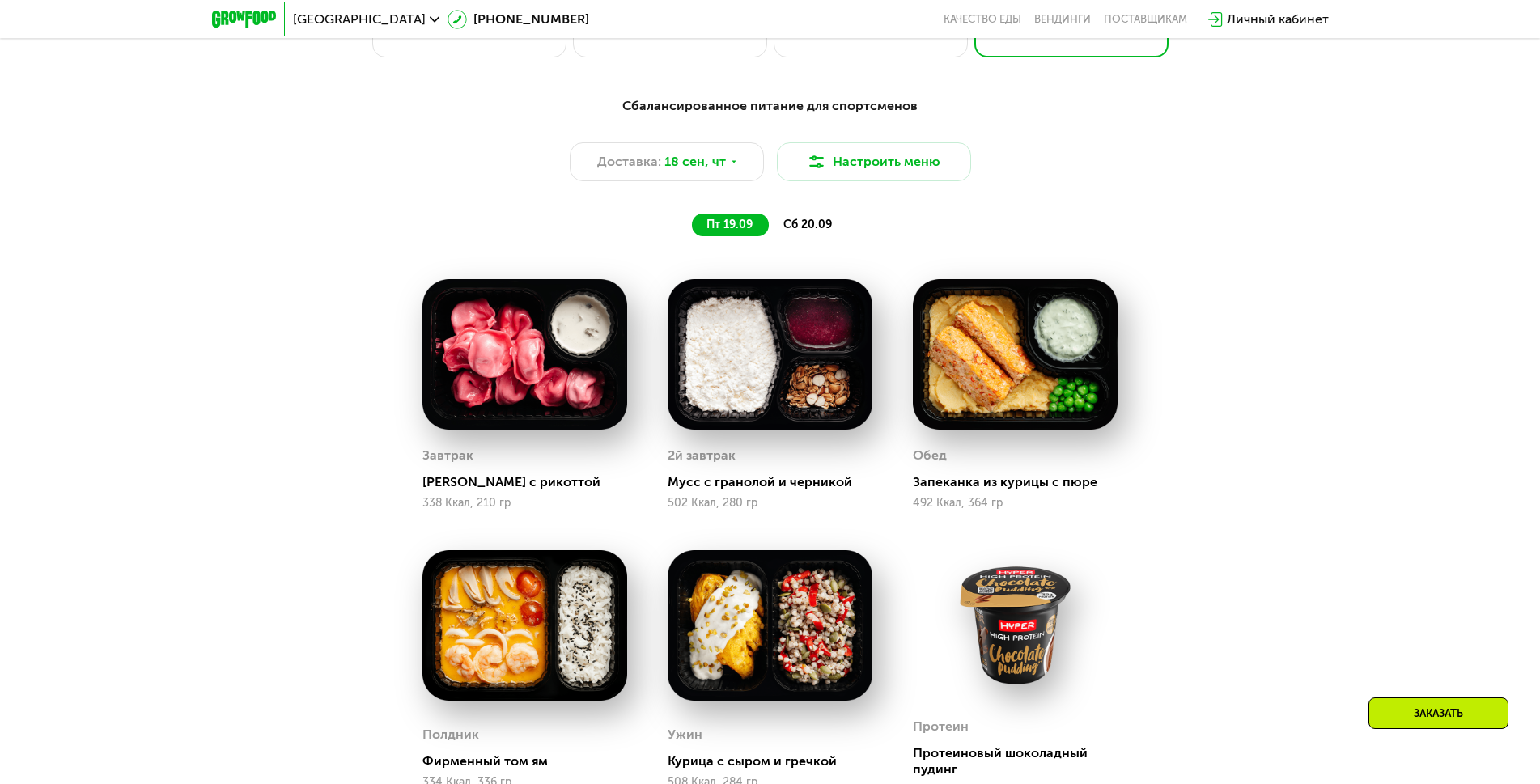
scroll to position [1375, 0]
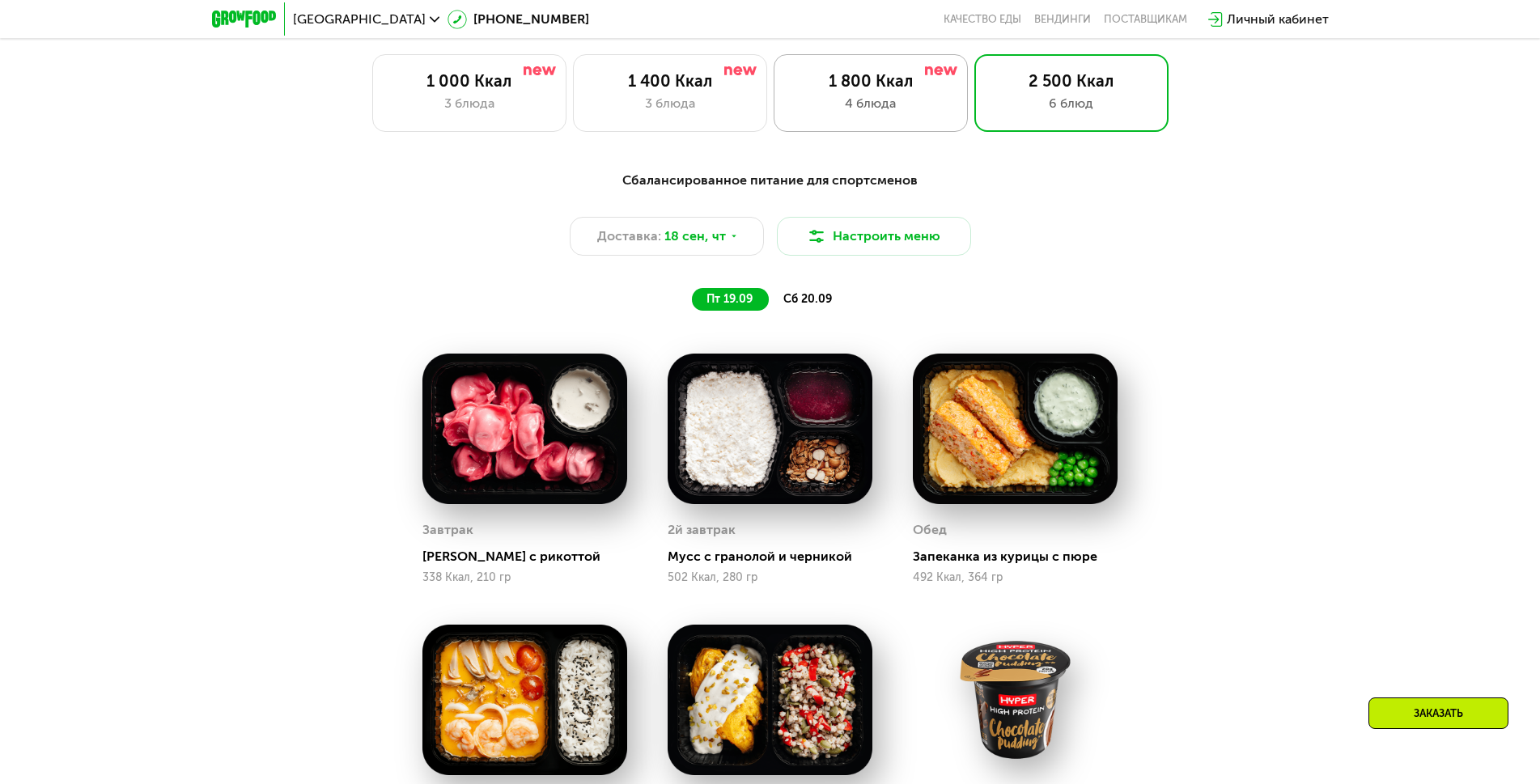
click at [895, 107] on div "4 блюда" at bounding box center [870, 104] width 160 height 19
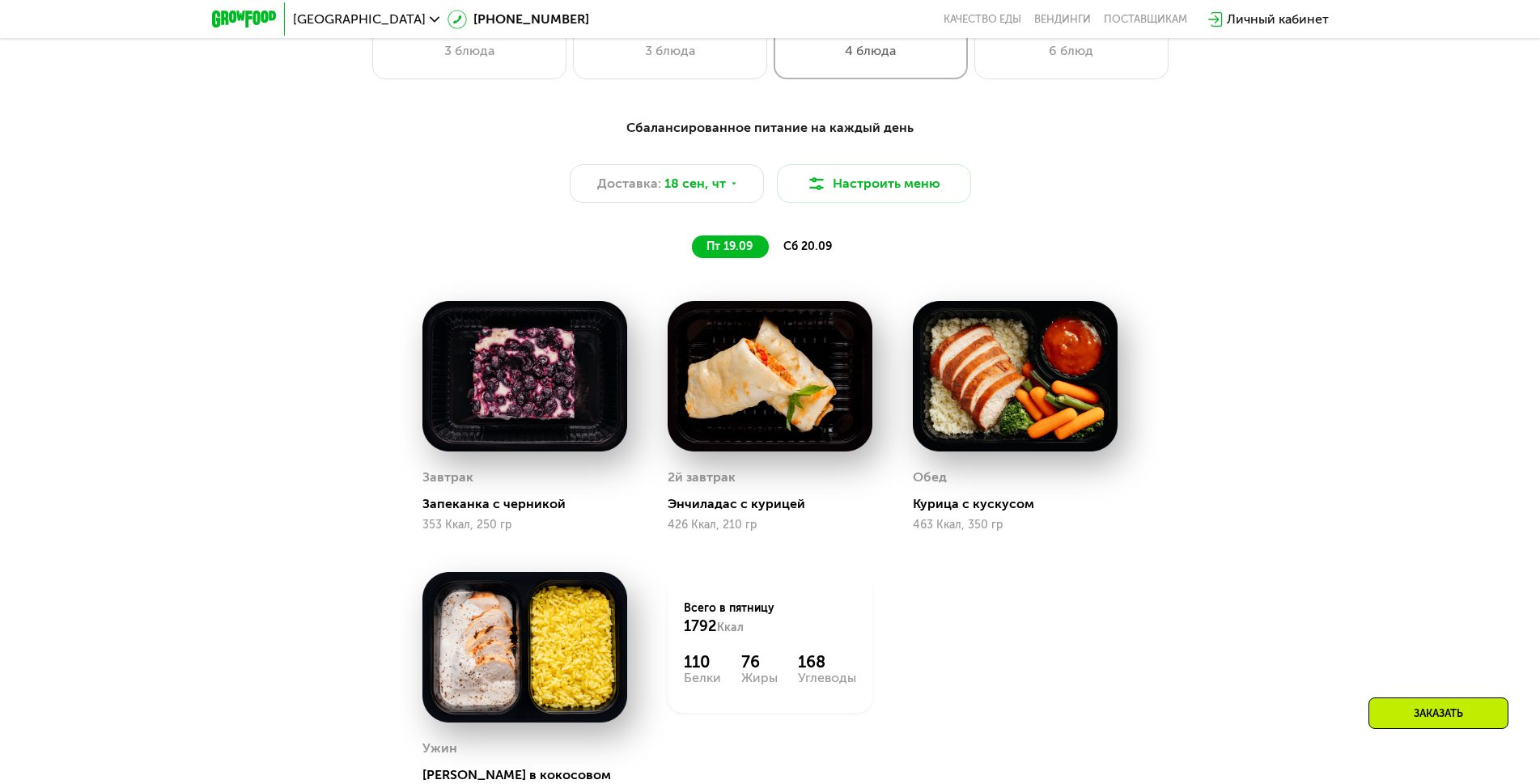
scroll to position [1456, 0]
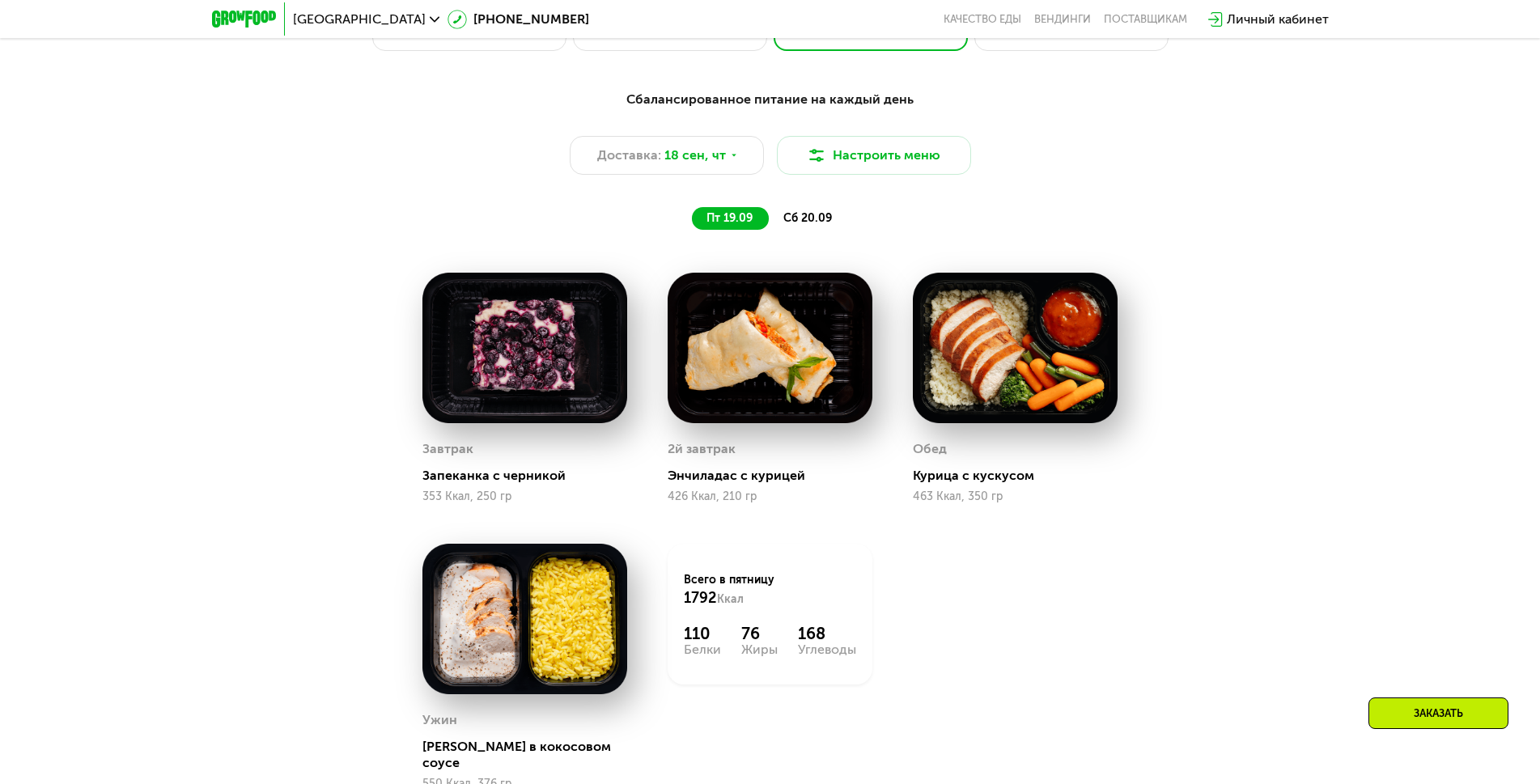
click at [787, 225] on span "сб 20.09" at bounding box center [807, 218] width 49 height 14
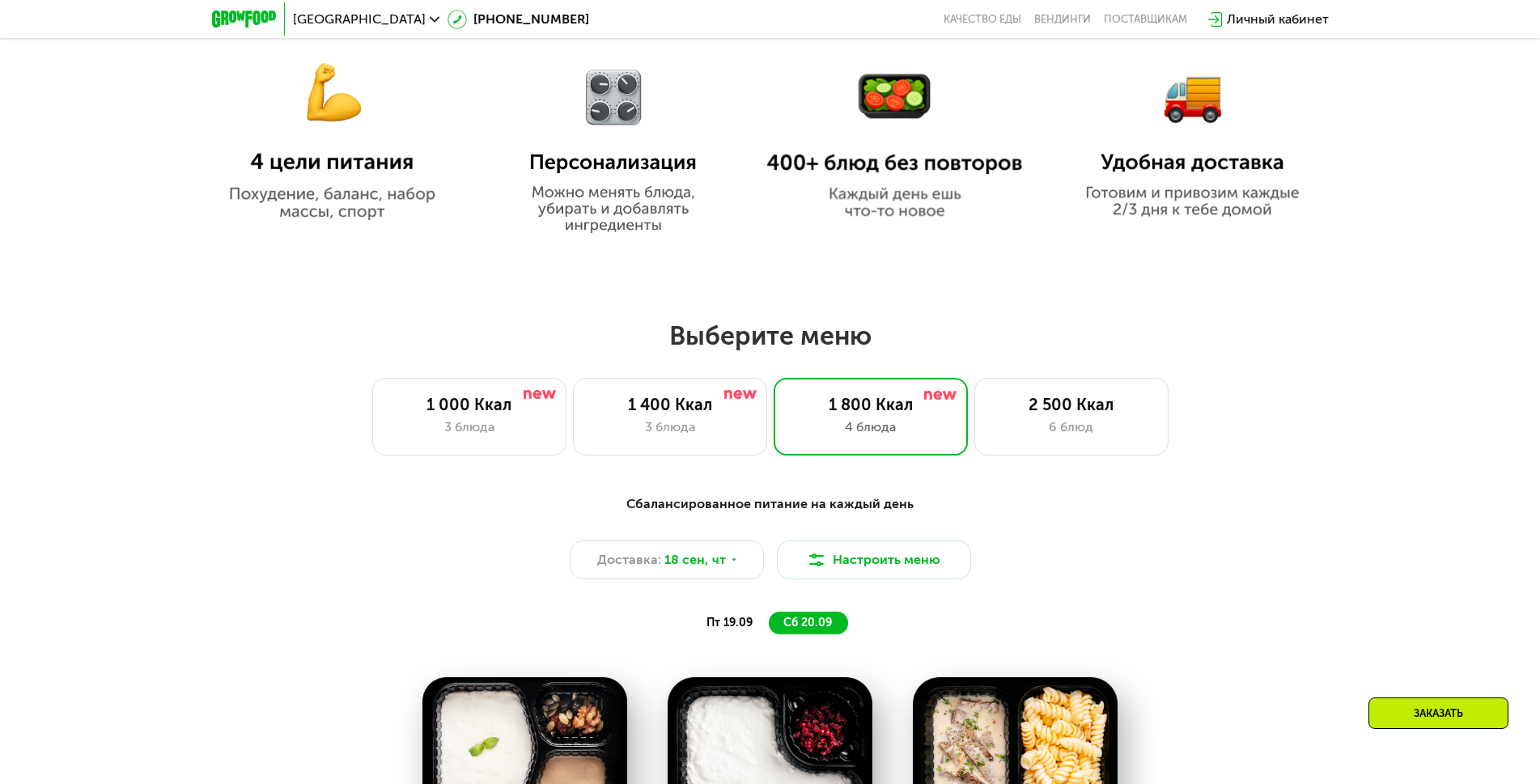
scroll to position [728, 0]
